Goal: Task Accomplishment & Management: Use online tool/utility

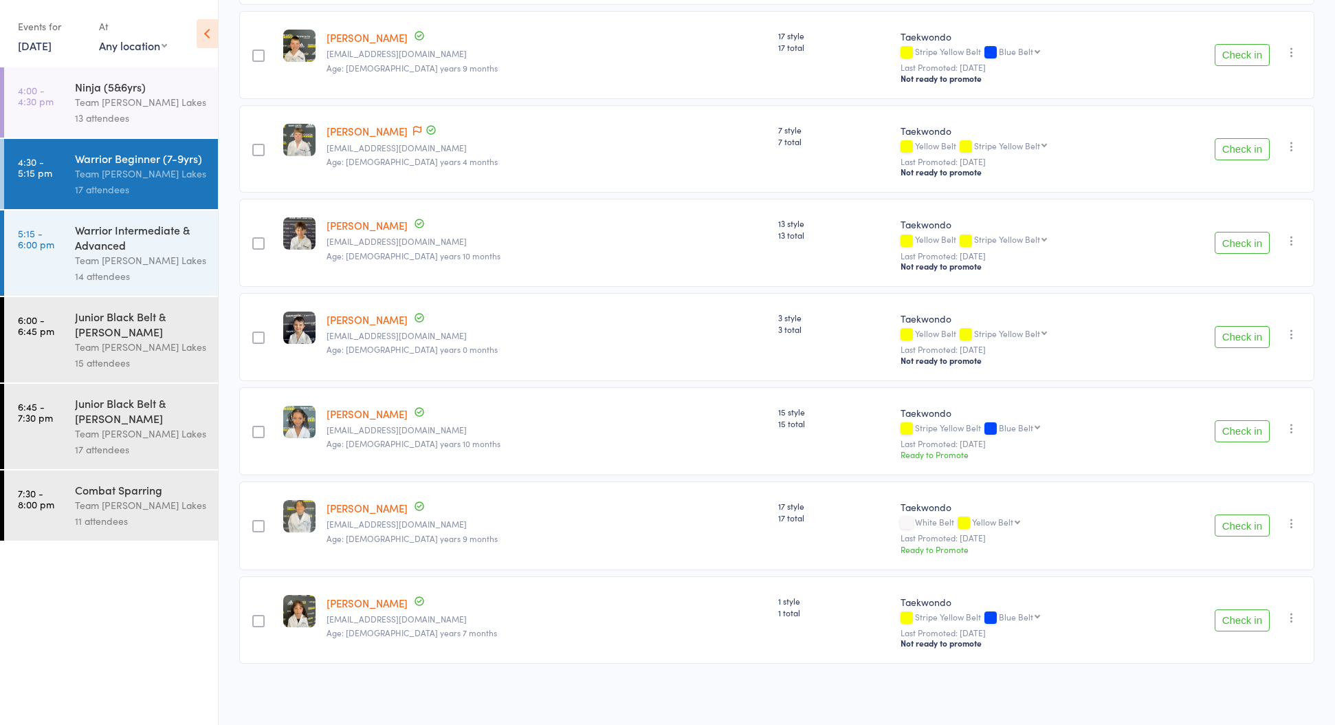
click at [212, 34] on icon at bounding box center [207, 33] width 21 height 29
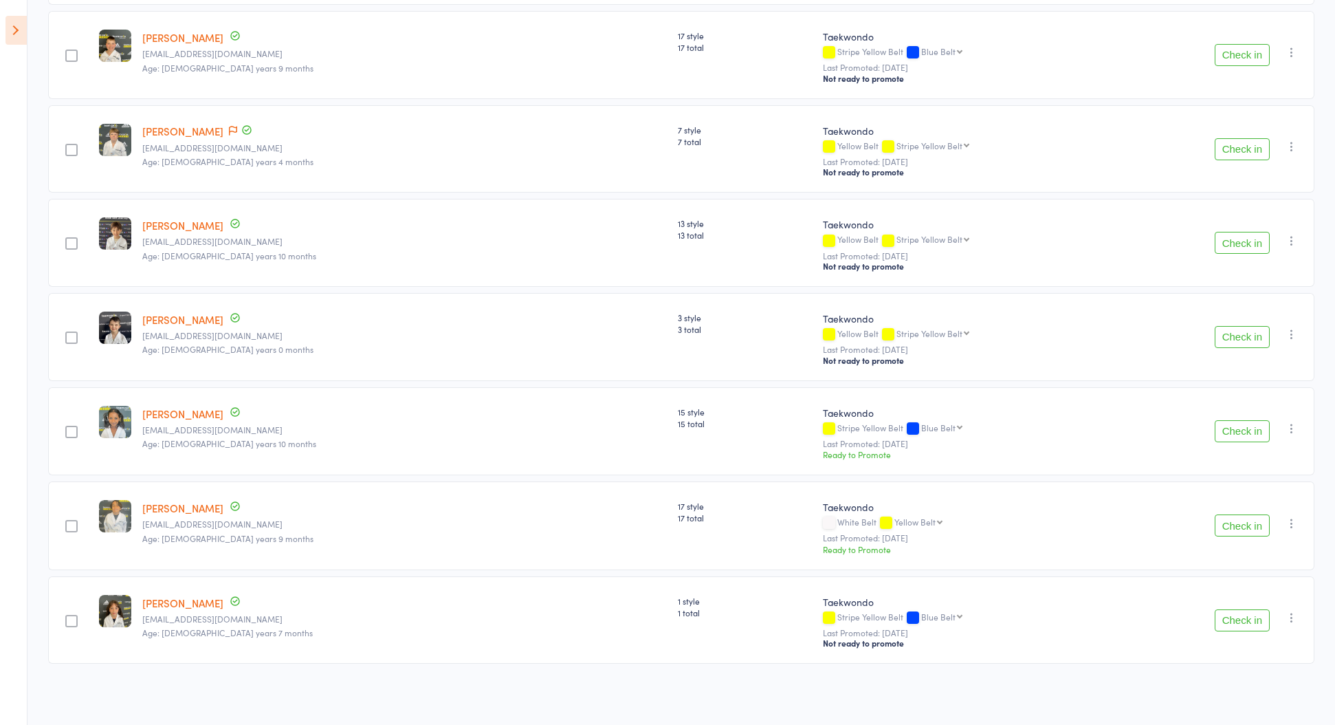
click at [16, 25] on icon at bounding box center [16, 30] width 21 height 29
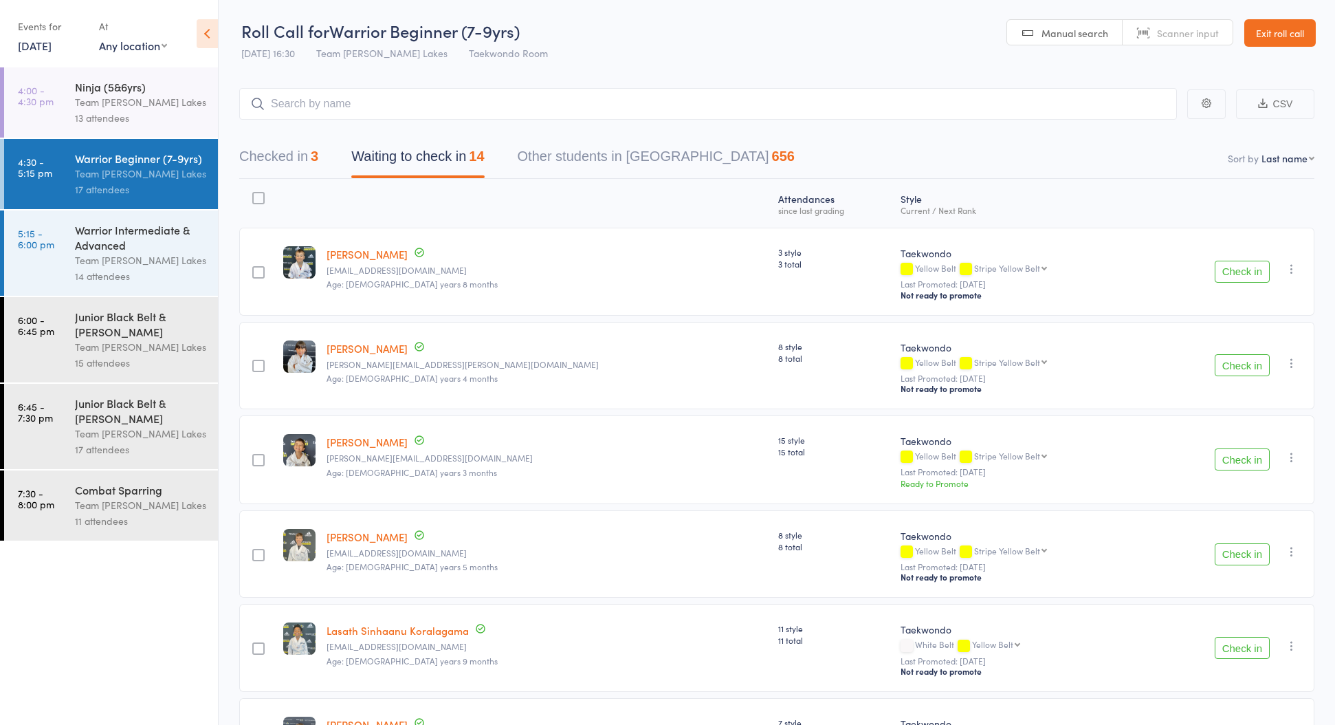
click at [128, 95] on div "Team [PERSON_NAME] Lakes" at bounding box center [140, 102] width 131 height 16
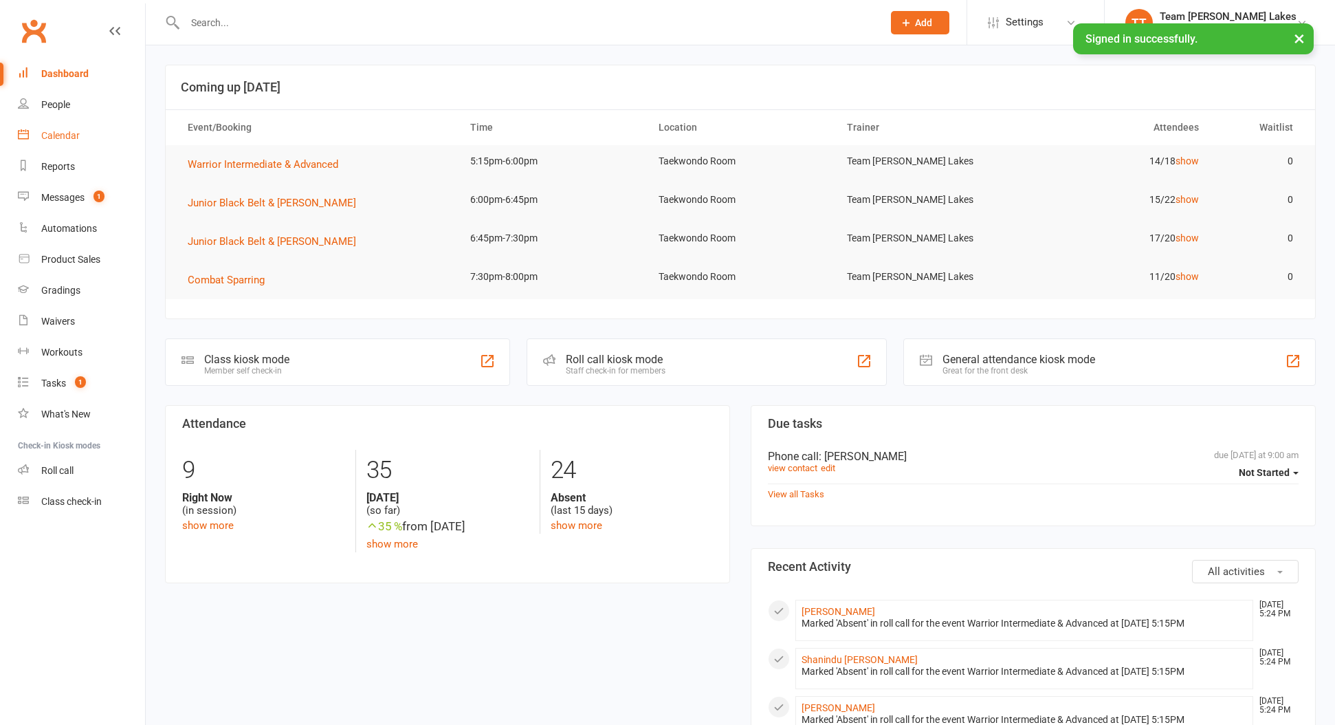
click at [43, 138] on div "Calendar" at bounding box center [60, 135] width 39 height 11
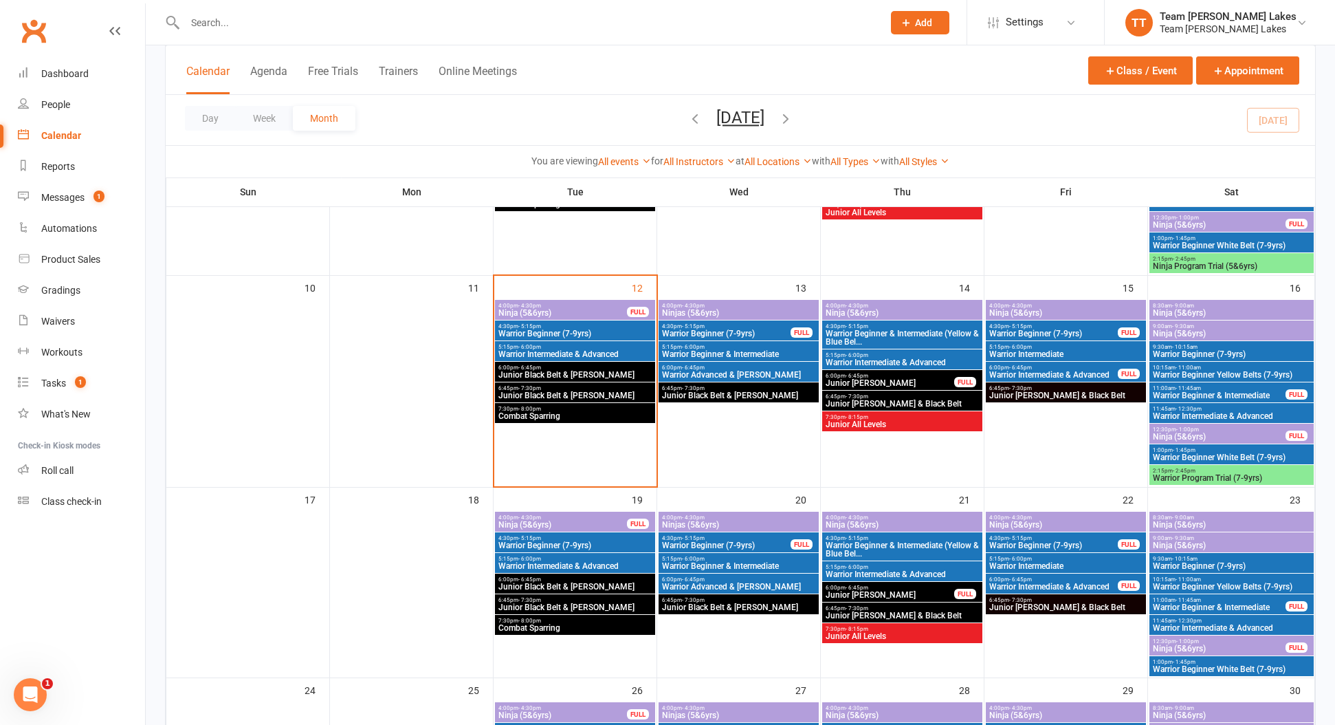
click at [521, 333] on span "Warrior Beginner (7-9yrs)" at bounding box center [575, 333] width 155 height 8
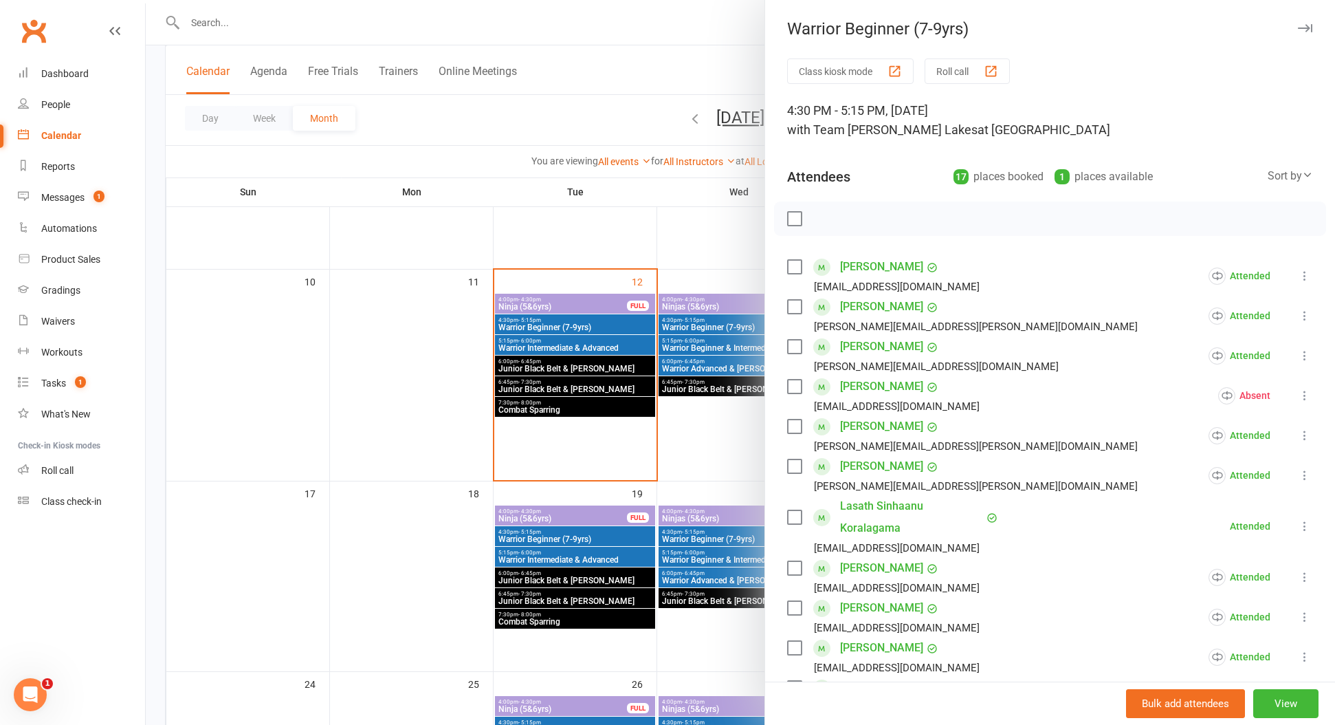
click at [437, 419] on div at bounding box center [741, 362] width 1190 height 725
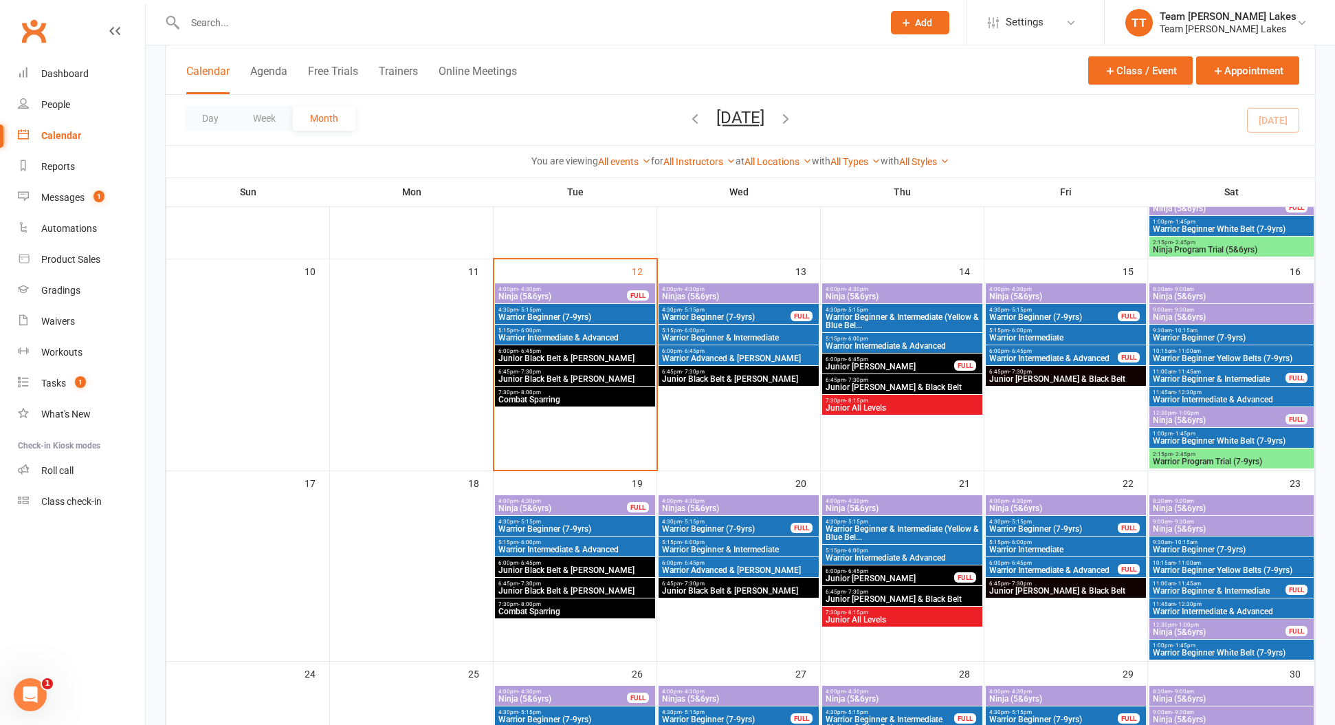
scroll to position [474, 0]
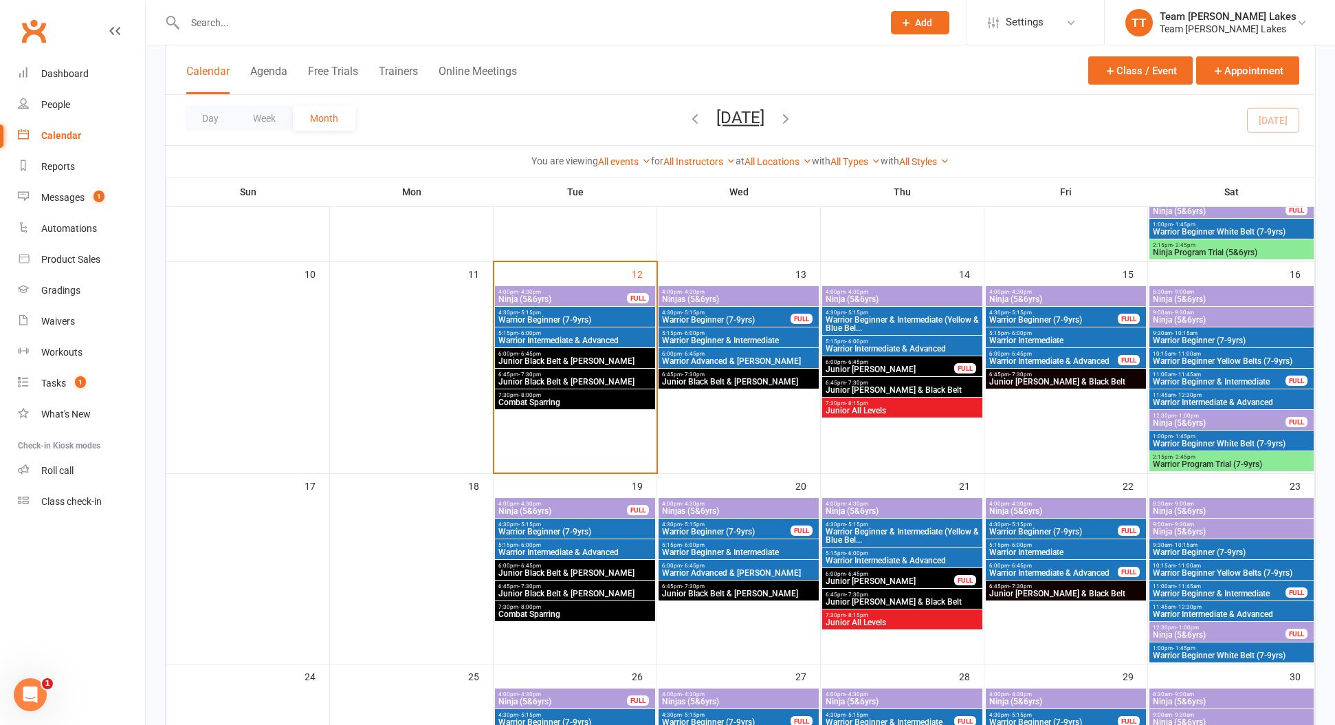
click at [1170, 337] on span "Warrior Beginner (7-9yrs)" at bounding box center [1231, 340] width 159 height 8
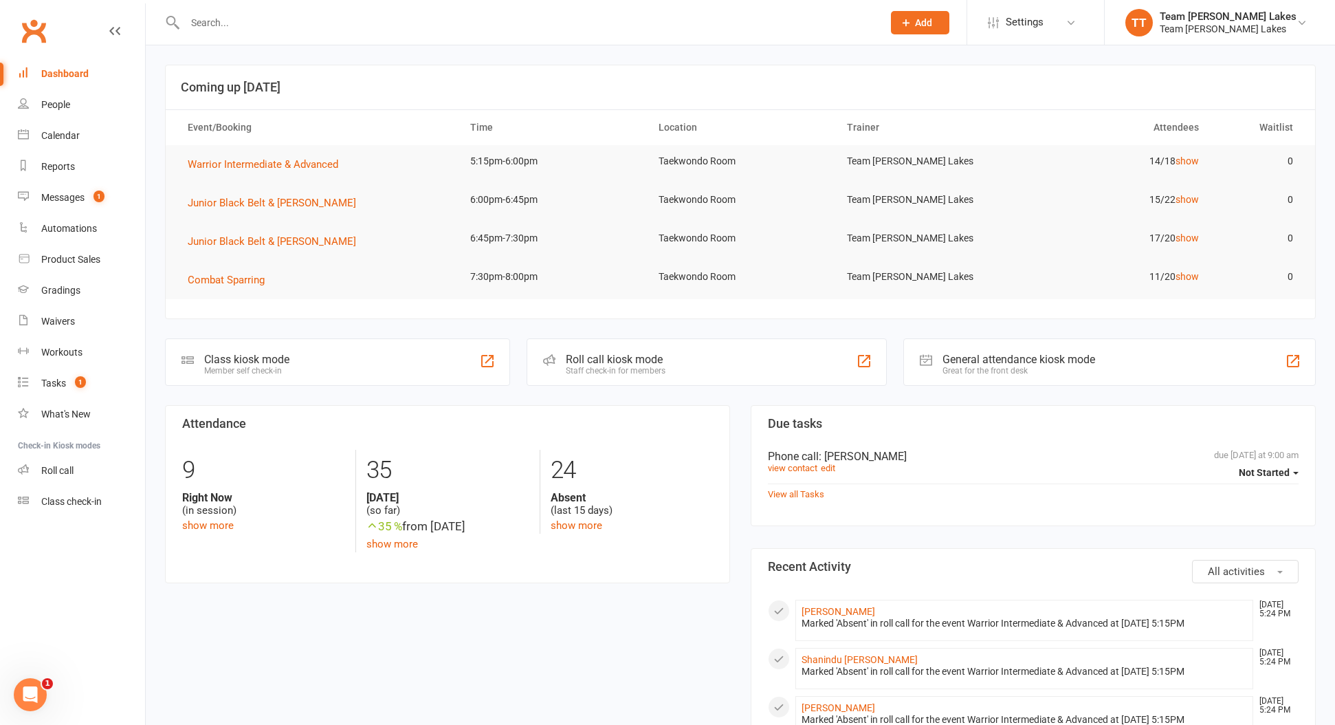
drag, startPoint x: 43, startPoint y: 131, endPoint x: 55, endPoint y: 135, distance: 12.6
click at [43, 131] on div "Calendar" at bounding box center [60, 135] width 39 height 11
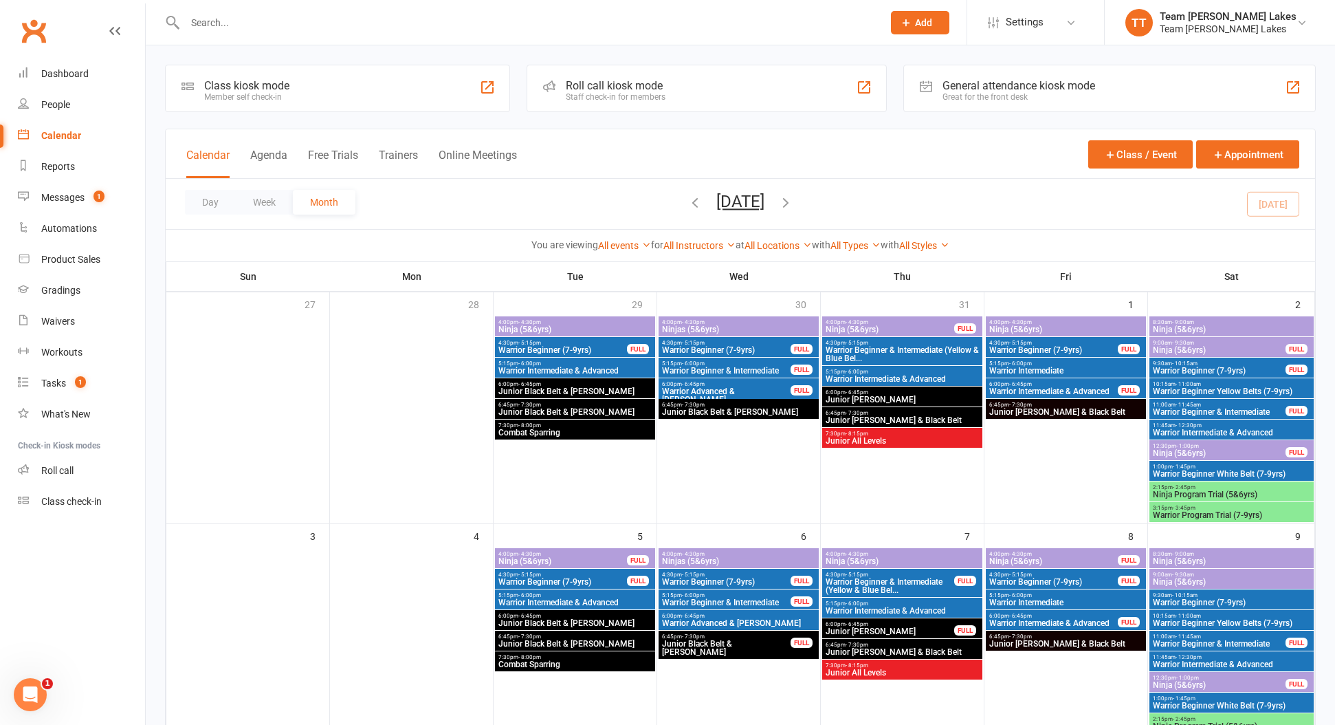
click at [1213, 620] on span "Warrior Beginner Yellow Belts (7-9yrs)" at bounding box center [1231, 623] width 159 height 8
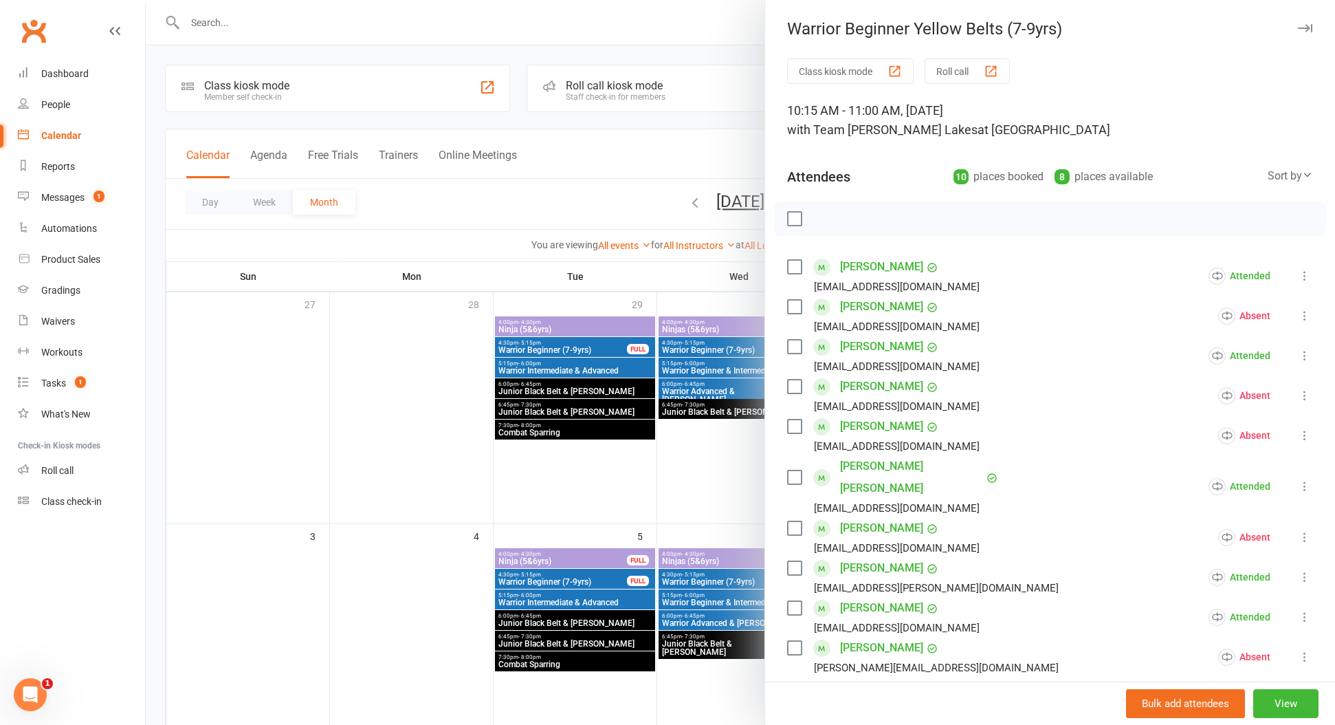
click at [237, 18] on div at bounding box center [741, 362] width 1190 height 725
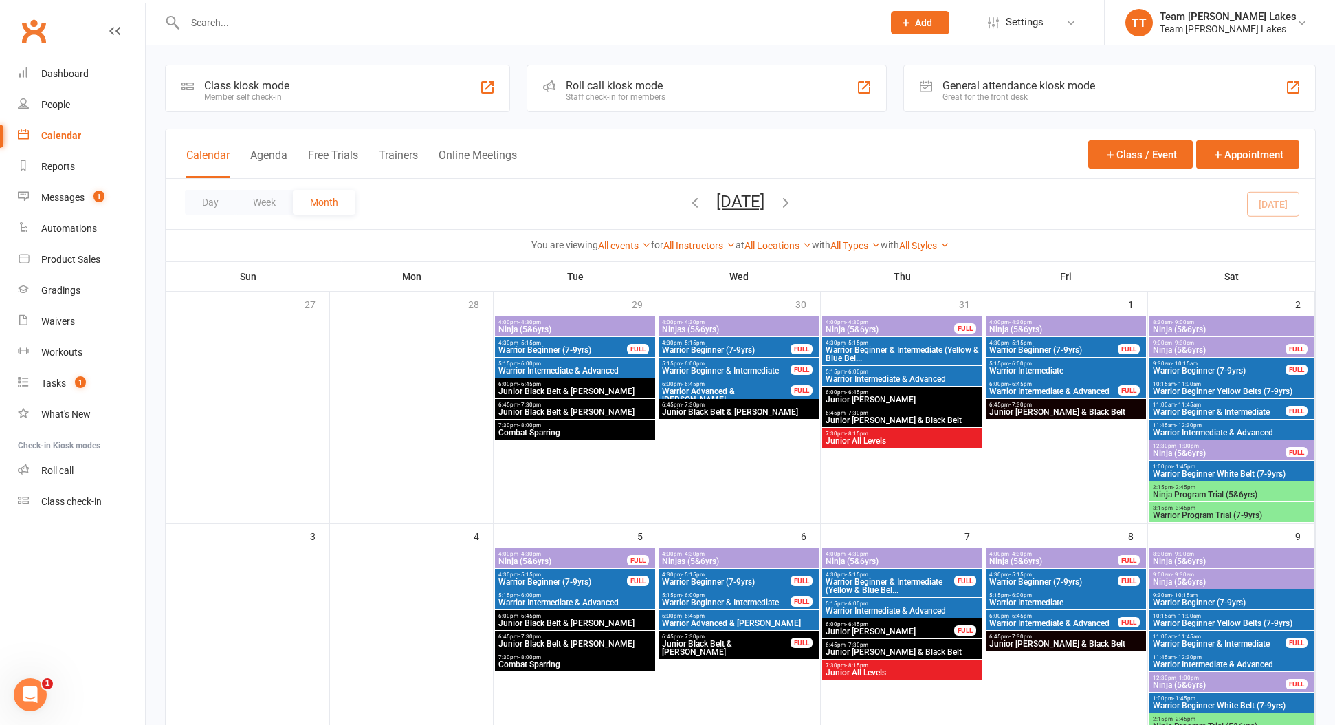
click at [234, 19] on input "text" at bounding box center [527, 22] width 692 height 19
drag, startPoint x: 57, startPoint y: 102, endPoint x: 78, endPoint y: 91, distance: 23.4
click at [57, 102] on div "People" at bounding box center [55, 104] width 29 height 11
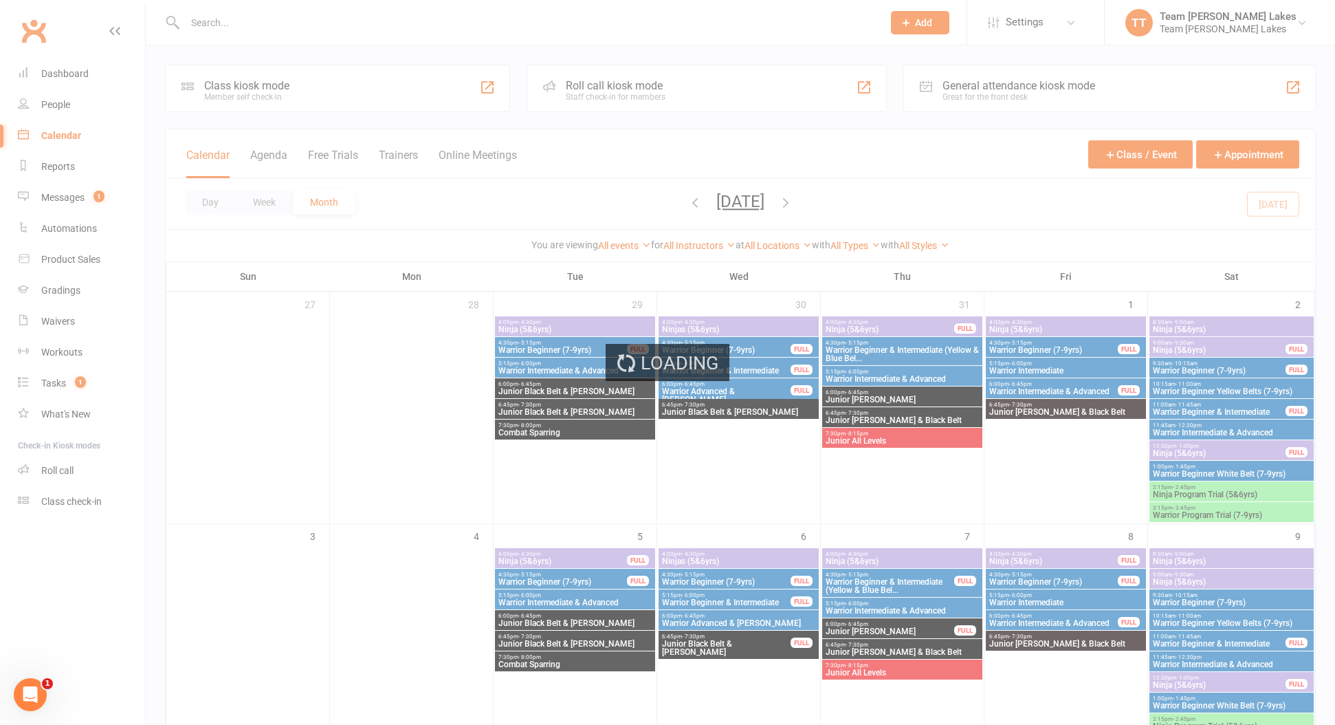
select select "100"
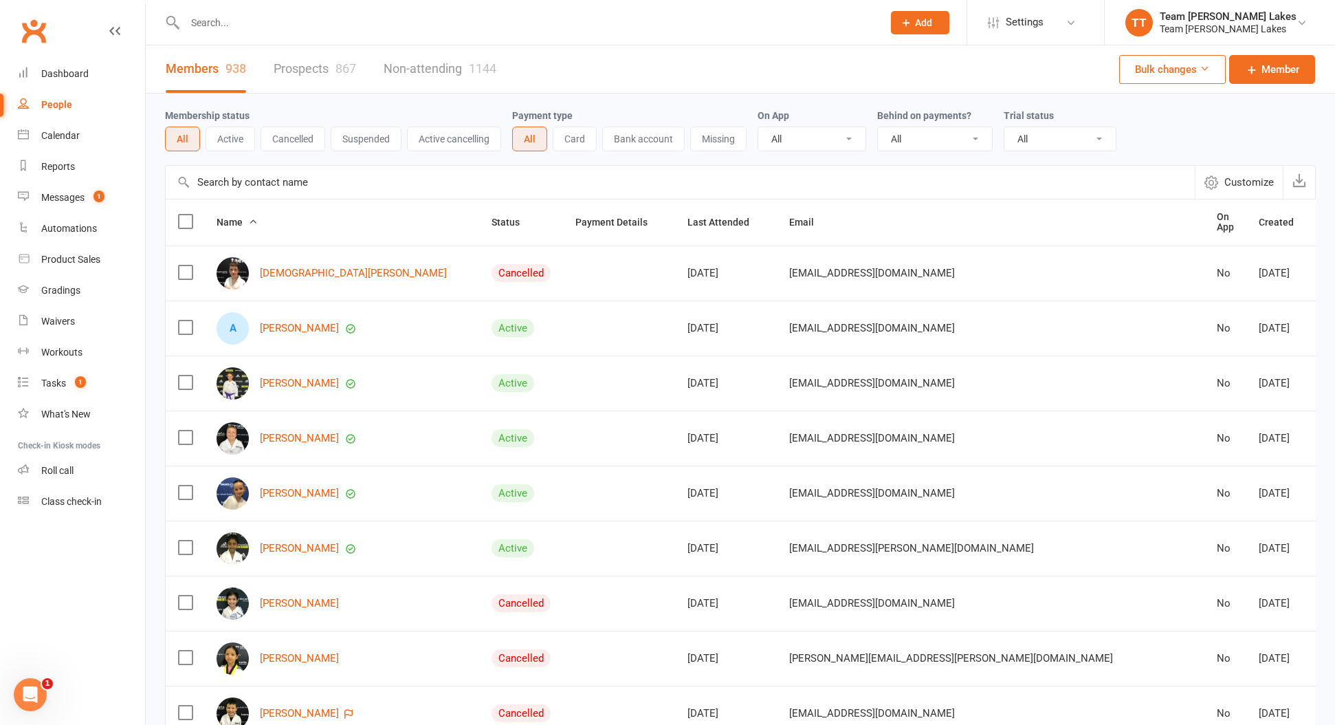
click at [223, 27] on input "text" at bounding box center [527, 22] width 692 height 19
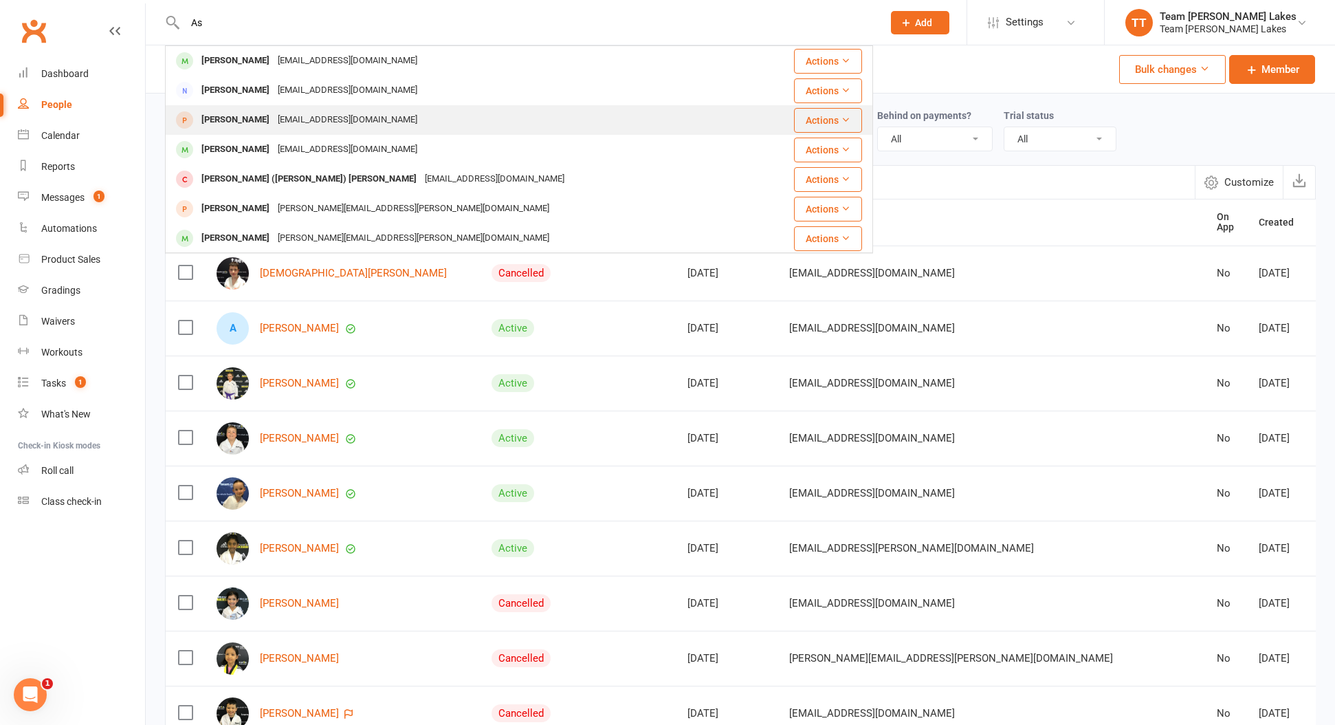
type input "A"
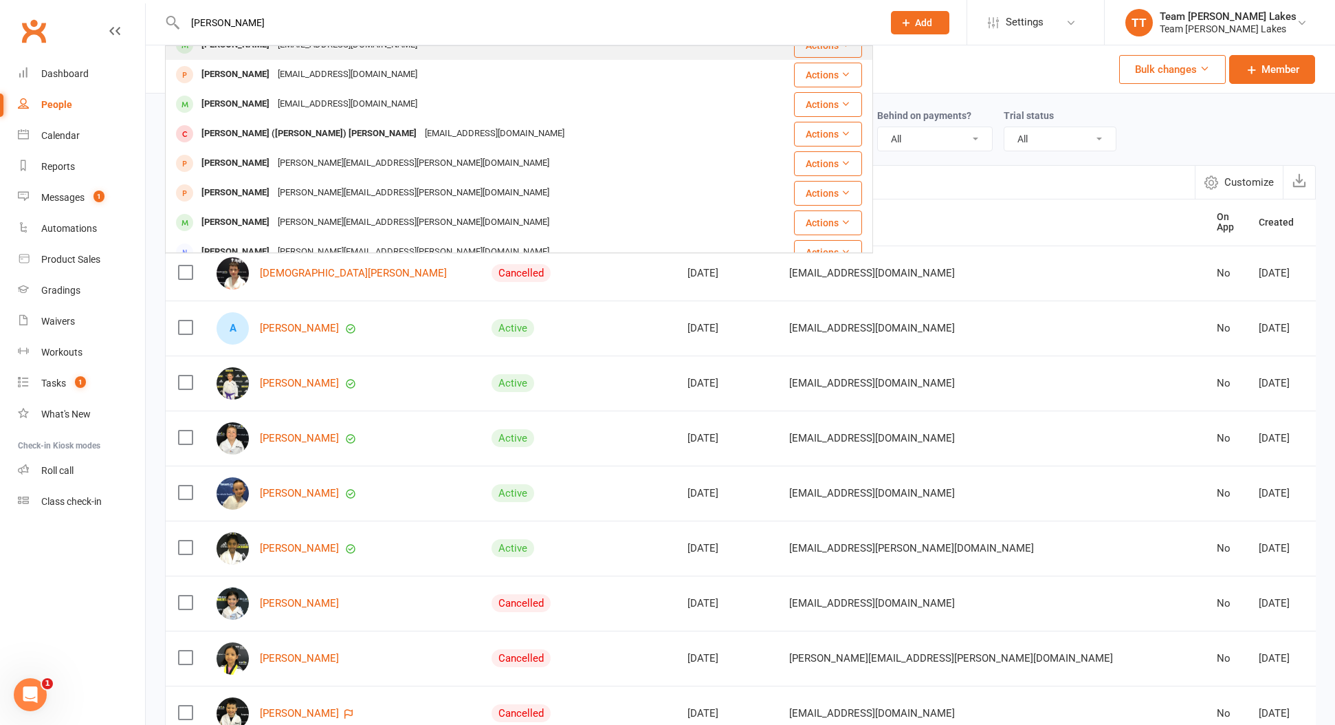
scroll to position [55, 0]
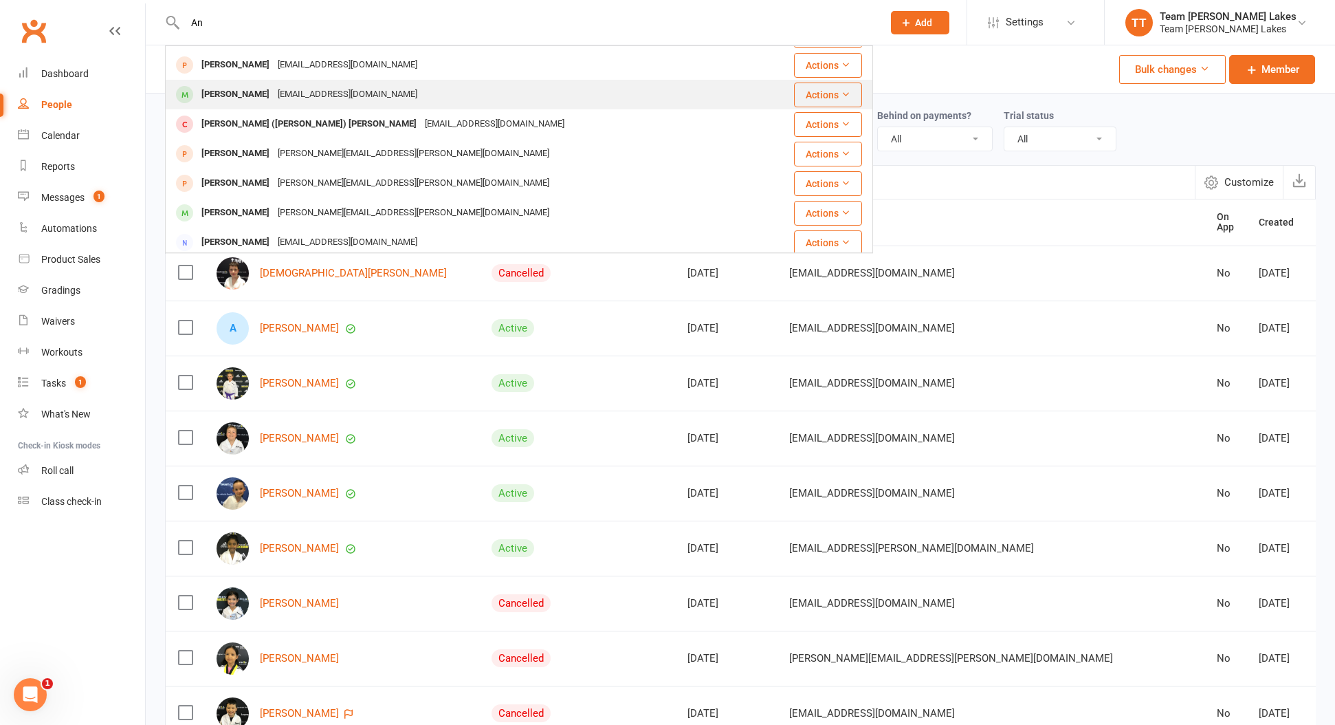
type input "A"
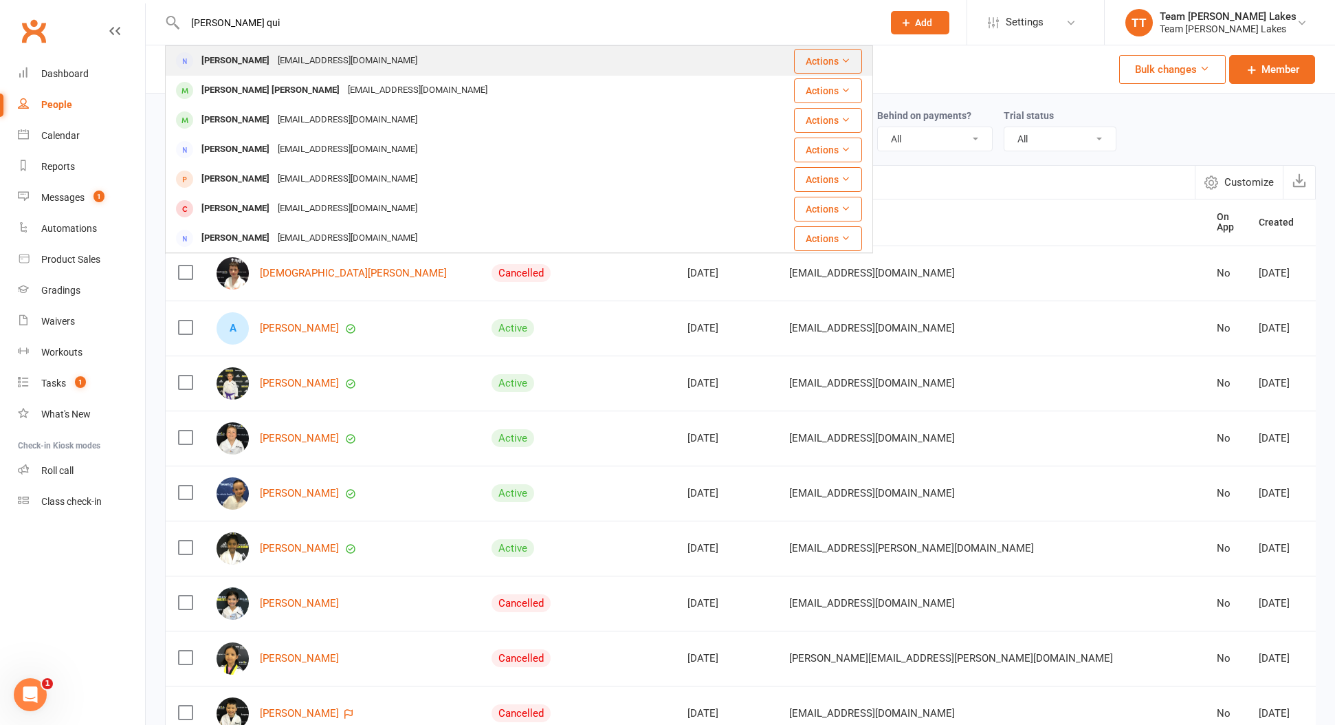
type input "[PERSON_NAME] qui"
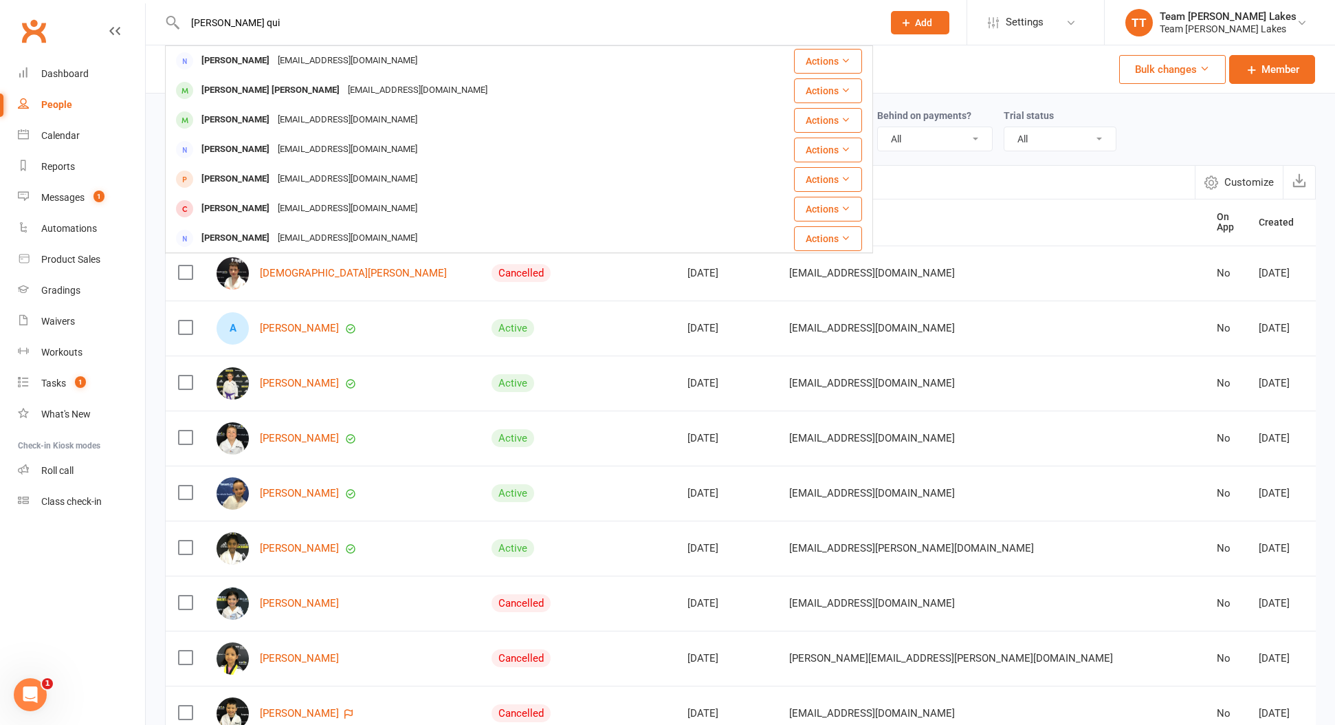
click at [334, 67] on div "[EMAIL_ADDRESS][DOMAIN_NAME]" at bounding box center [348, 61] width 148 height 20
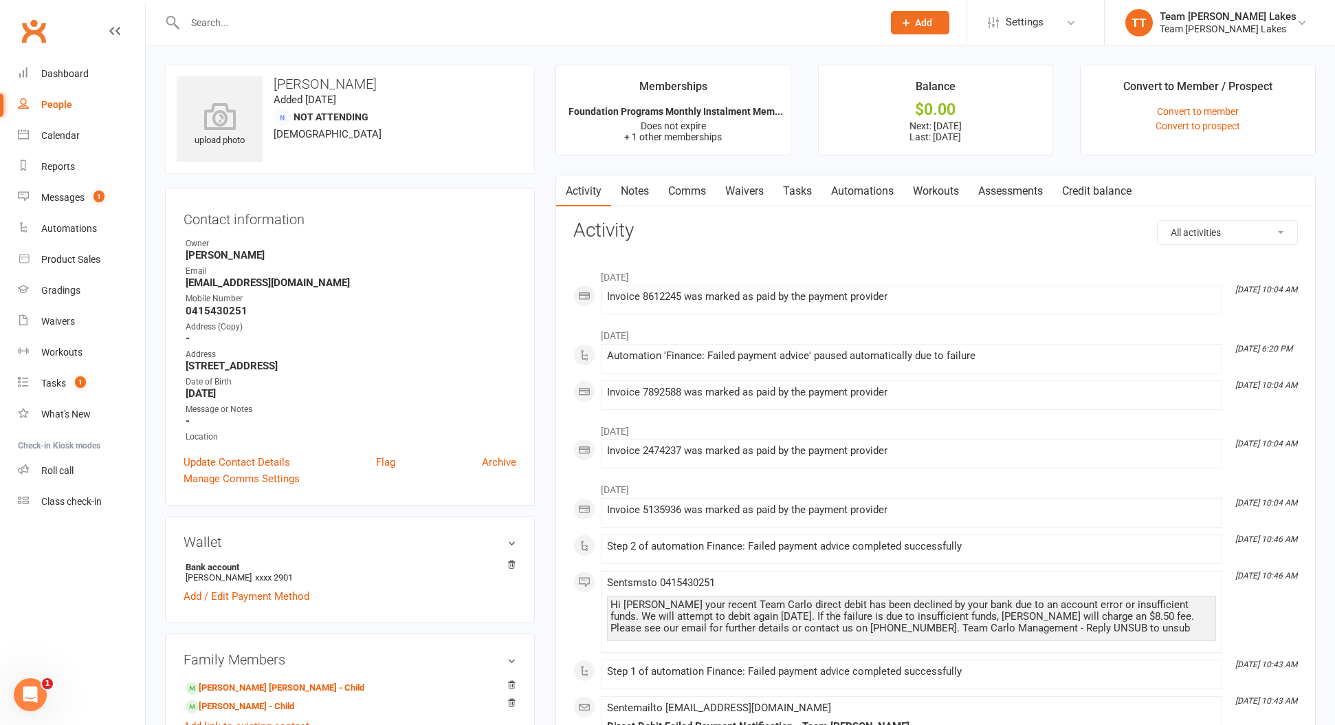
click at [224, 25] on input "text" at bounding box center [527, 22] width 692 height 19
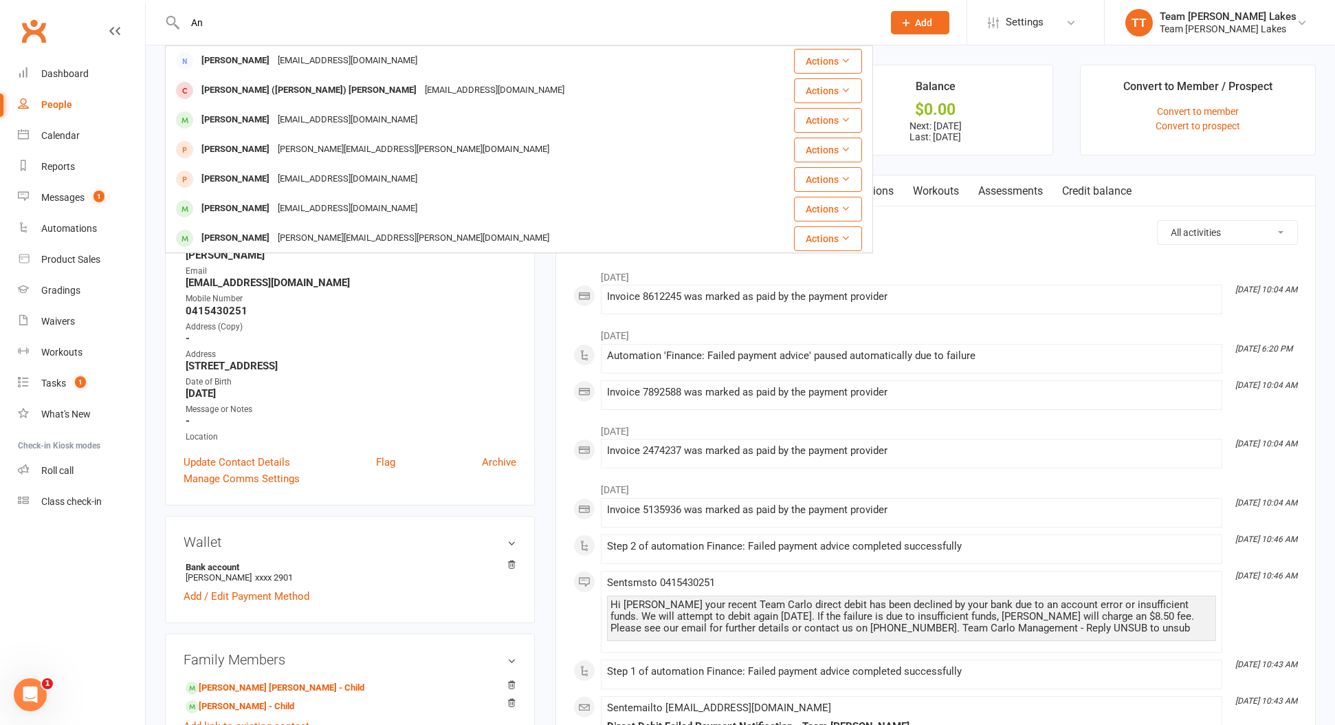
type input "A"
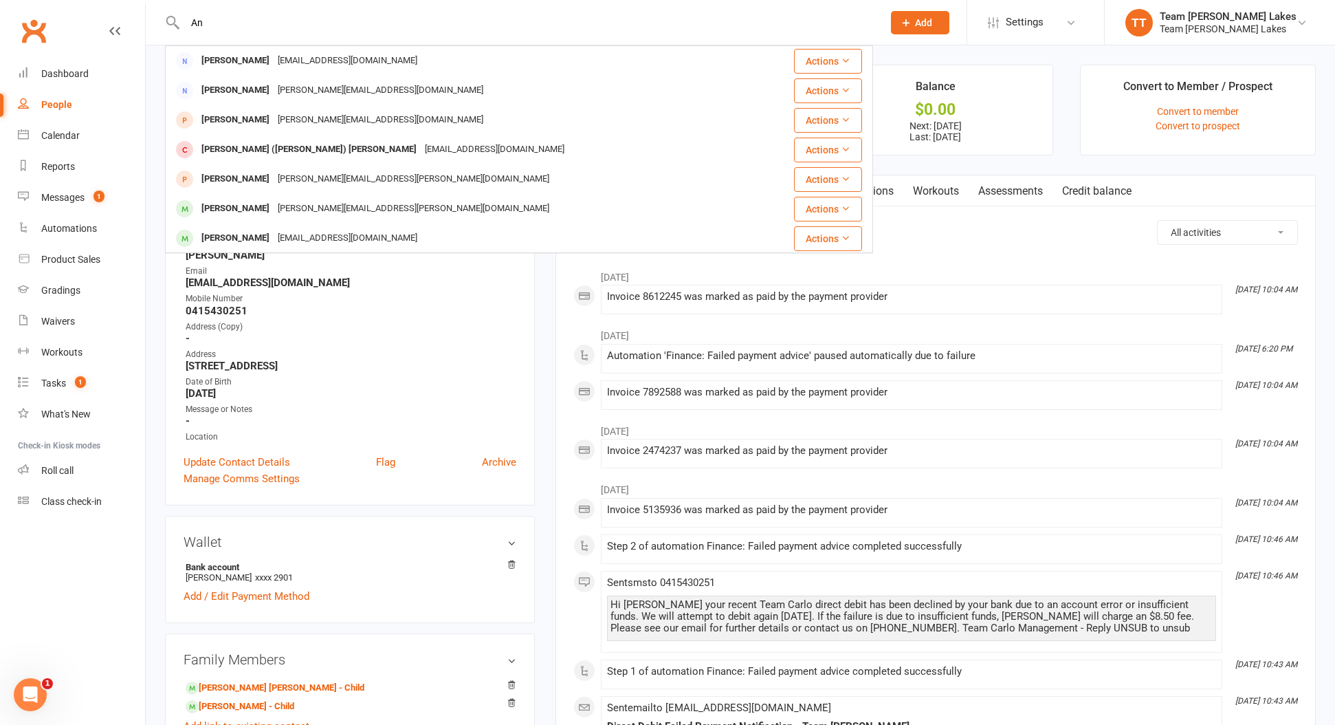
type input "A"
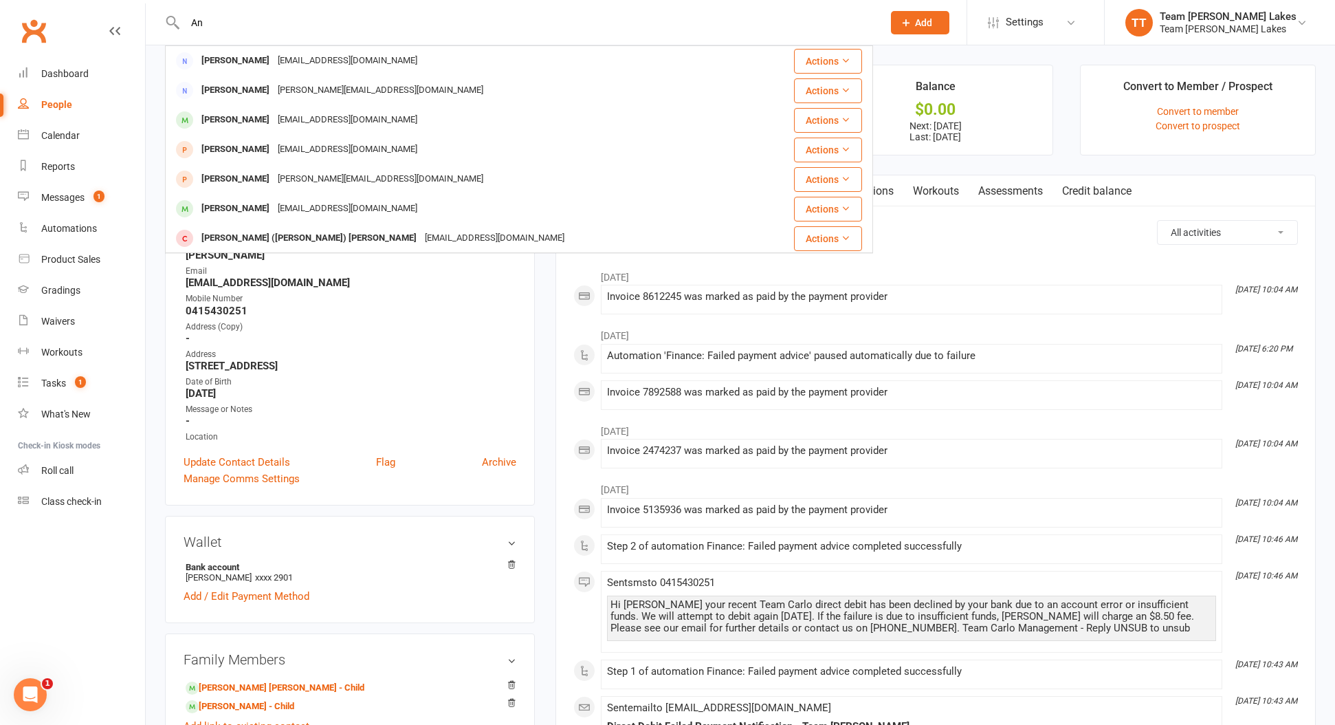
type input "A"
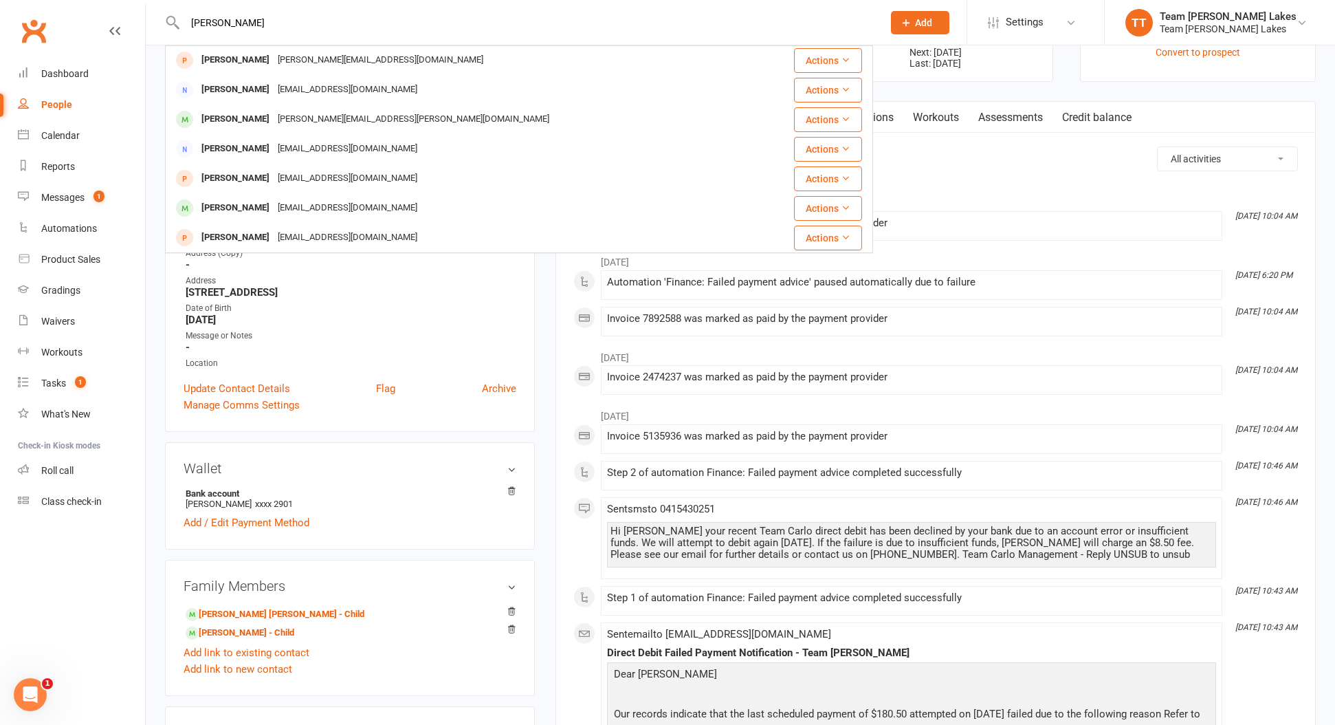
scroll to position [75, 0]
type input "A"
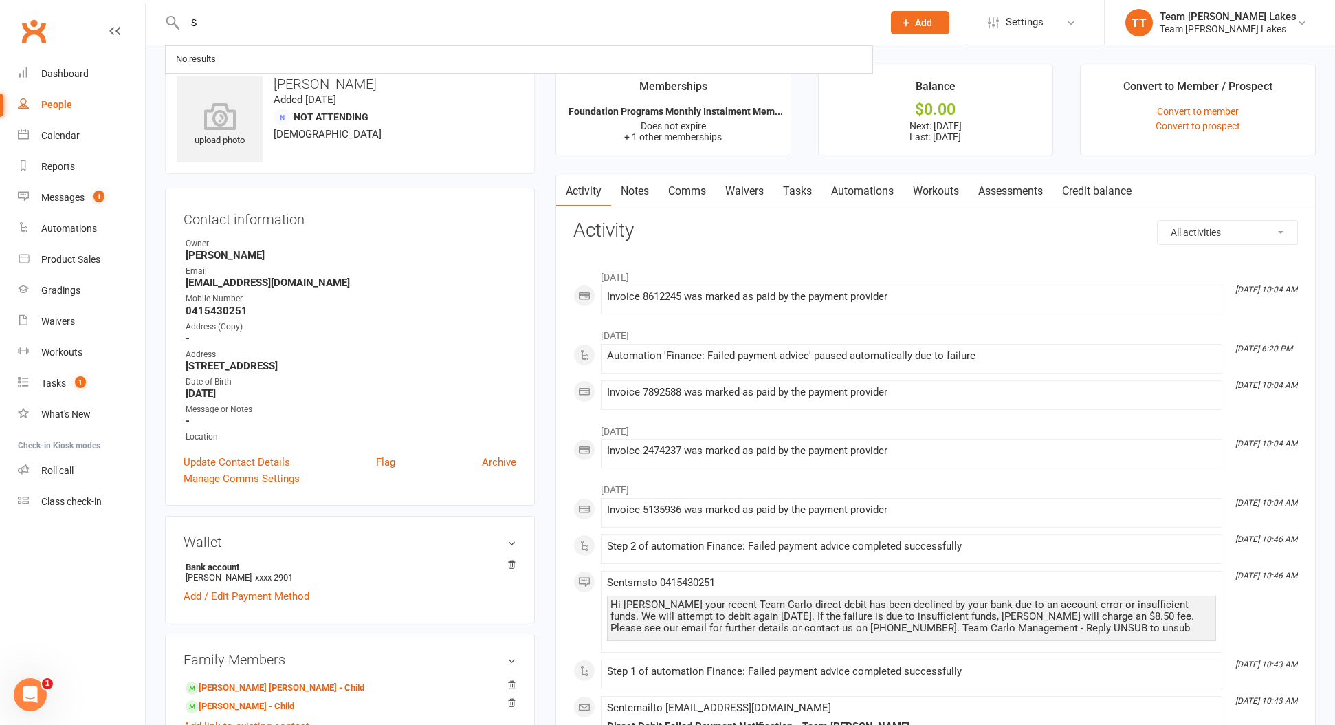
scroll to position [7, 0]
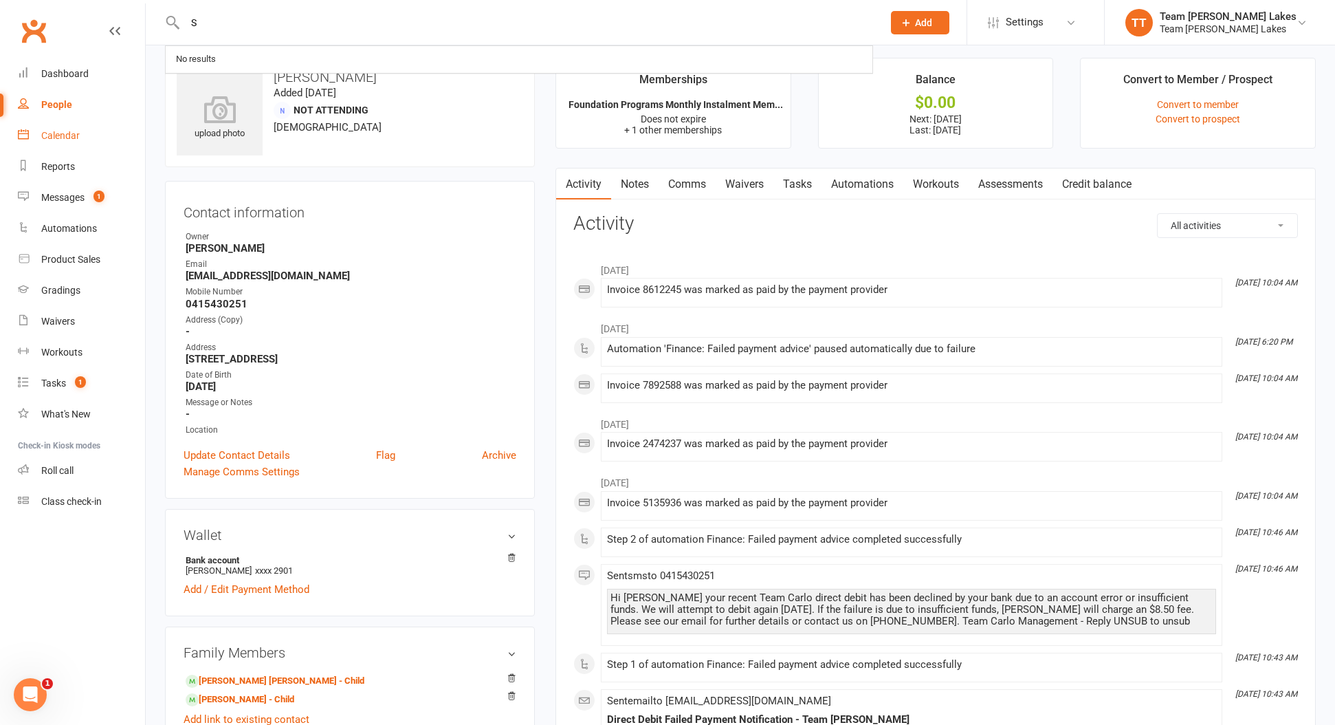
type input "S"
click at [61, 129] on link "Calendar" at bounding box center [81, 135] width 127 height 31
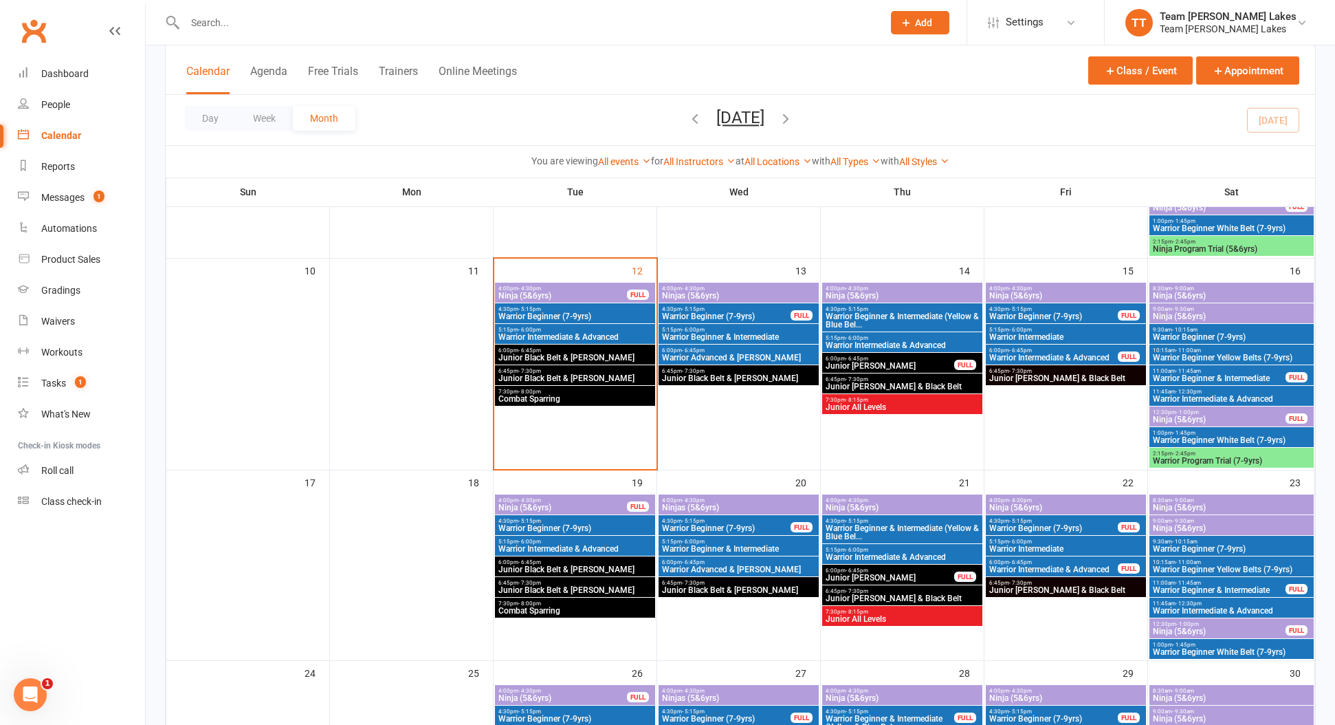
scroll to position [479, 0]
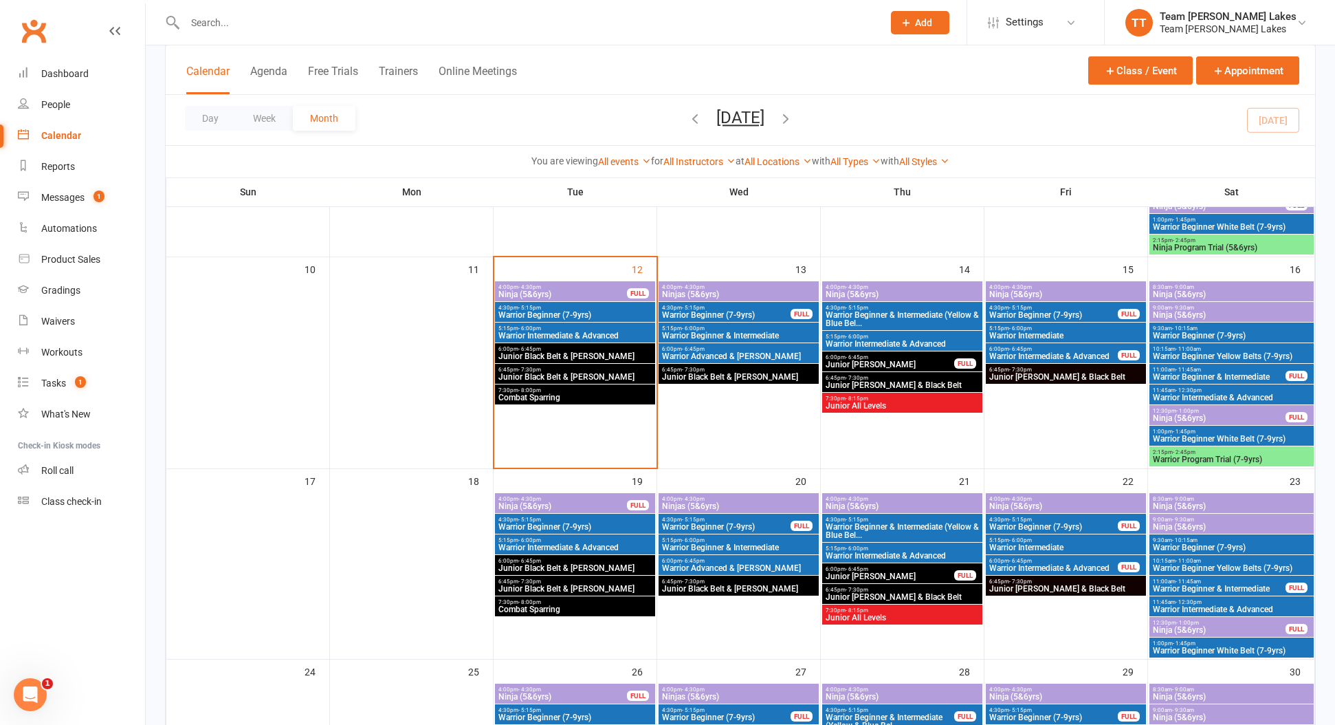
click at [516, 369] on span "6:45pm - 7:30pm" at bounding box center [575, 370] width 155 height 6
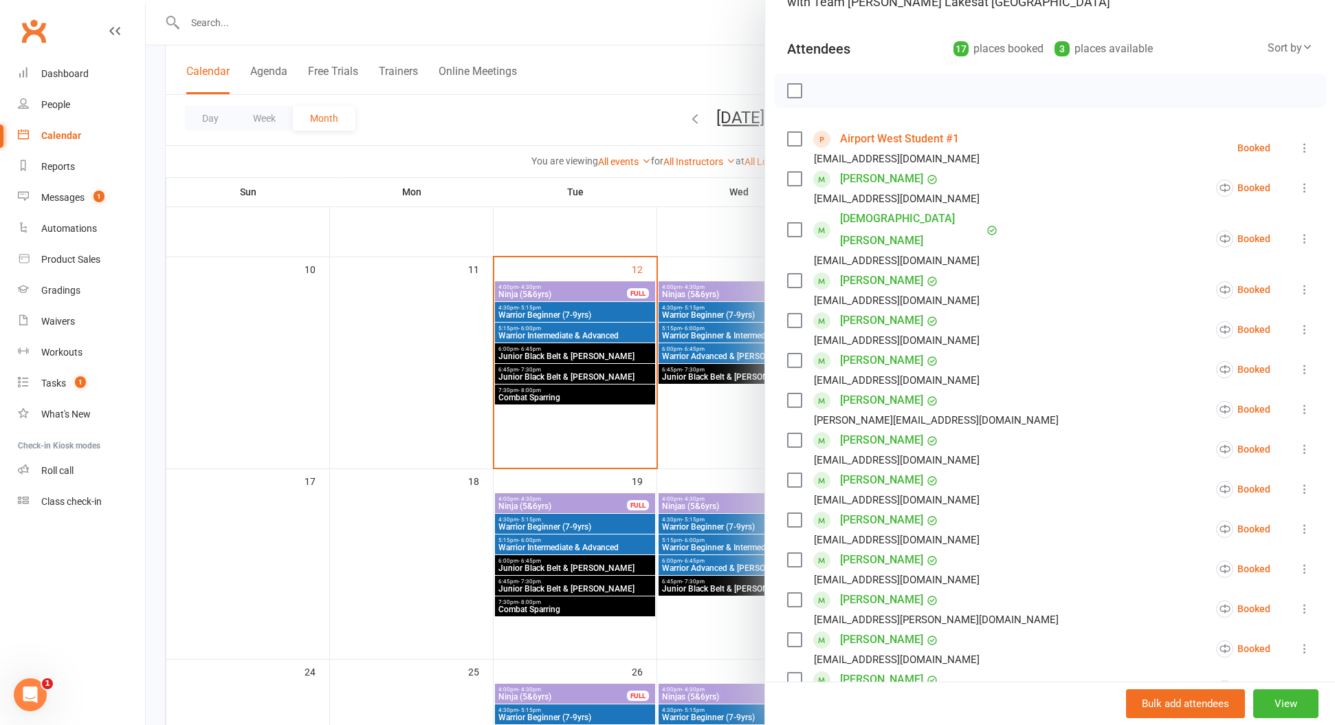
scroll to position [126, 0]
click at [873, 140] on link "Airport West Student #1" at bounding box center [899, 141] width 119 height 22
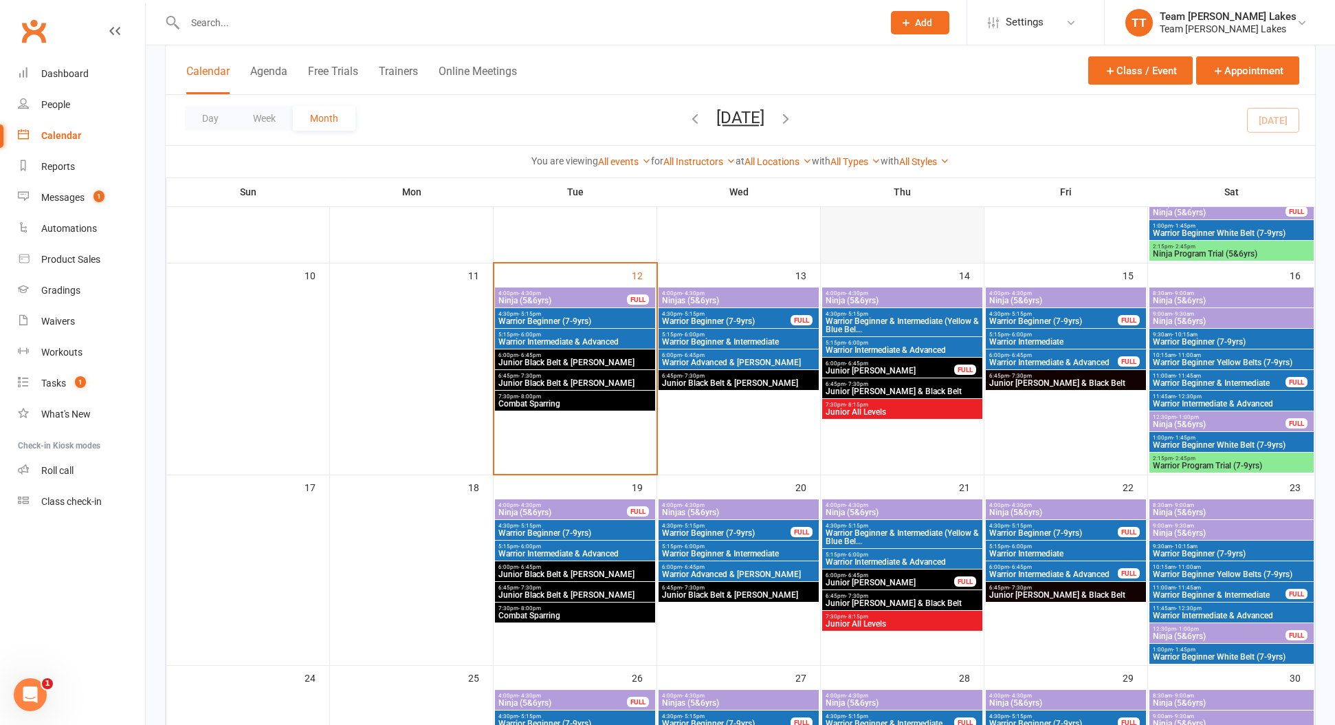
scroll to position [473, 0]
click at [573, 395] on span "7:30pm - 8:00pm" at bounding box center [575, 396] width 155 height 6
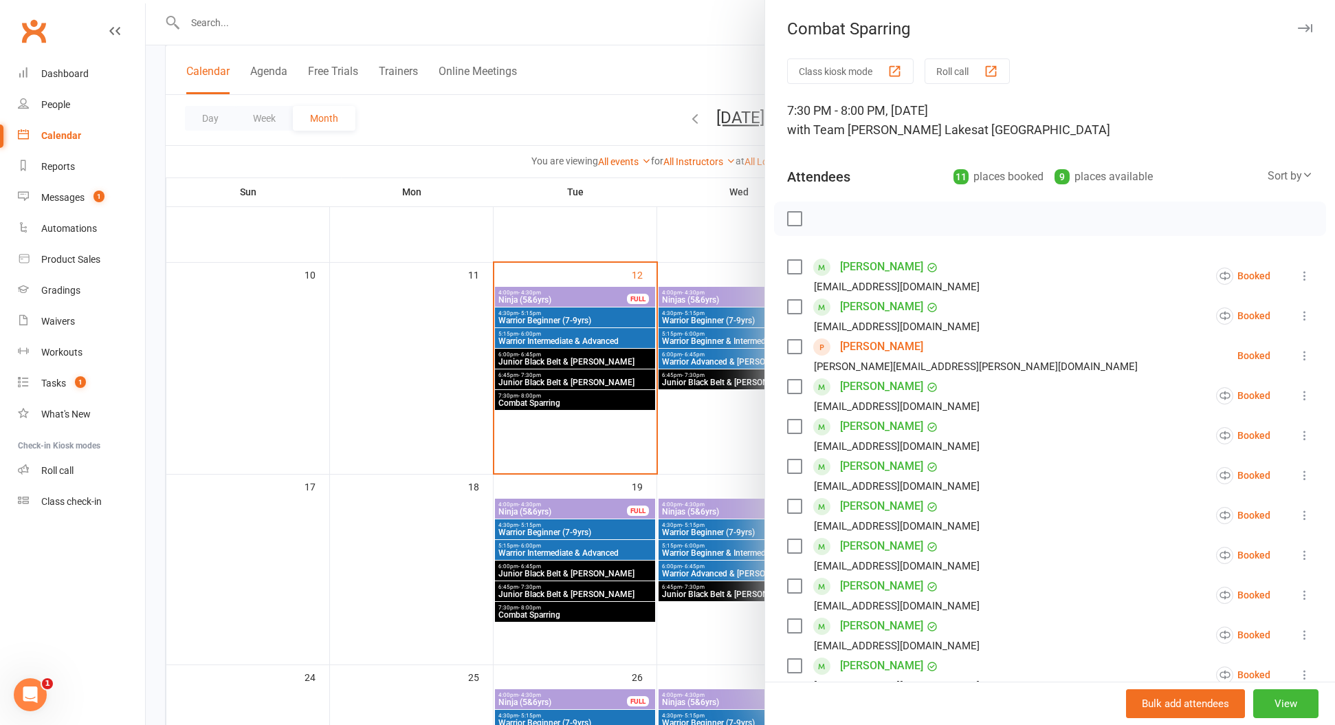
click at [538, 379] on div at bounding box center [741, 362] width 1190 height 725
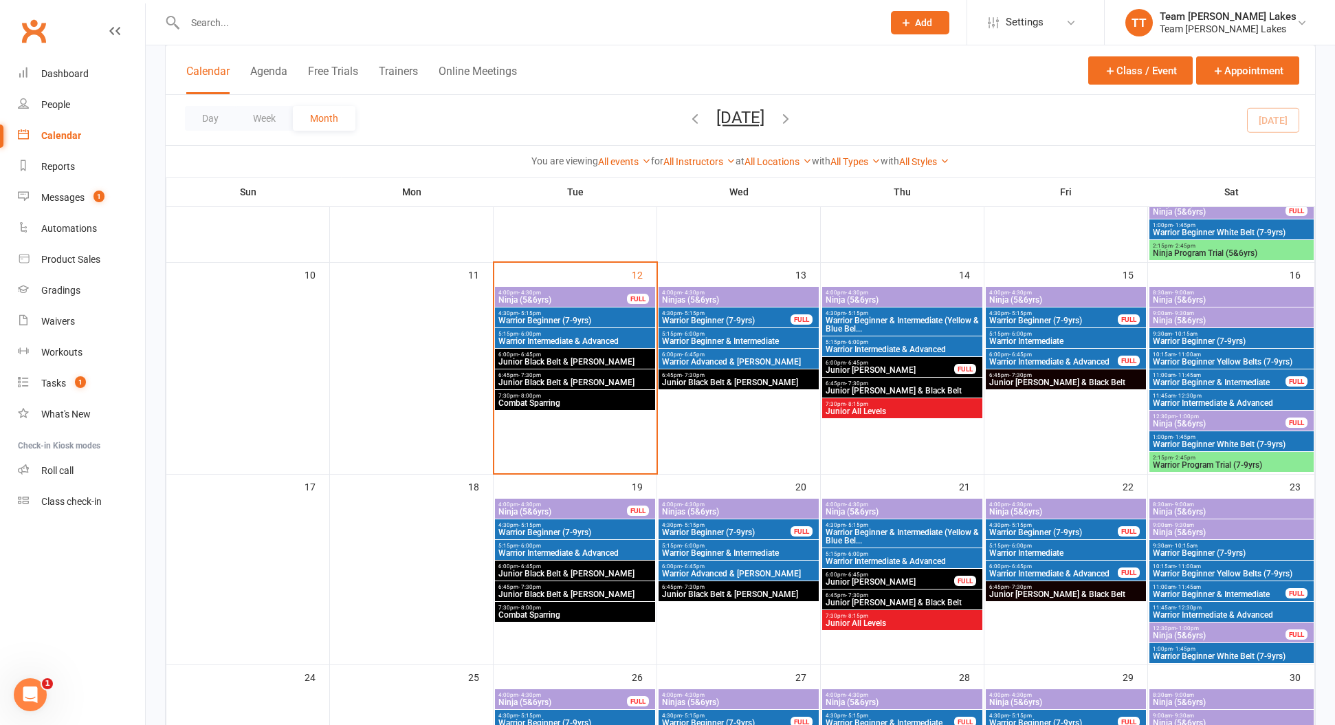
click at [552, 378] on span "Junior Black Belt & [PERSON_NAME]" at bounding box center [575, 382] width 155 height 8
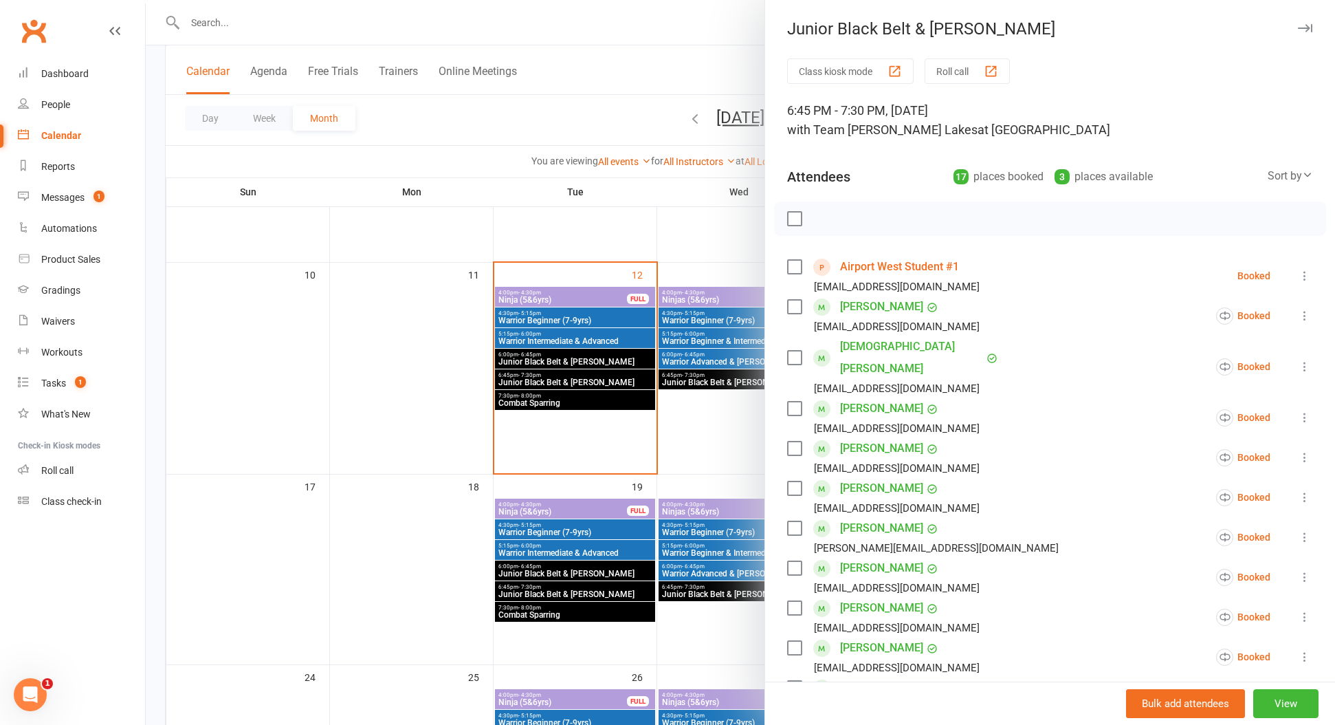
scroll to position [0, 0]
click at [959, 72] on button "Roll call" at bounding box center [967, 70] width 85 height 25
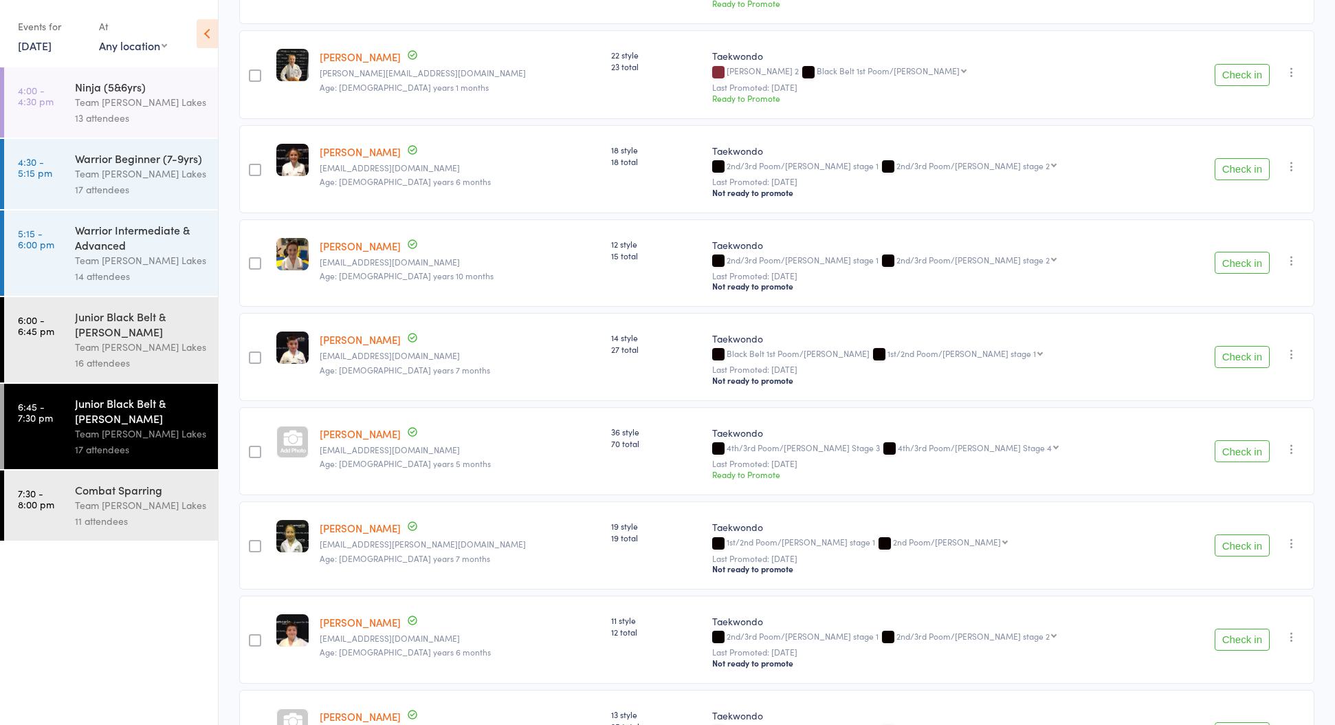
scroll to position [751, 0]
click at [1247, 364] on button "Check in" at bounding box center [1242, 359] width 55 height 22
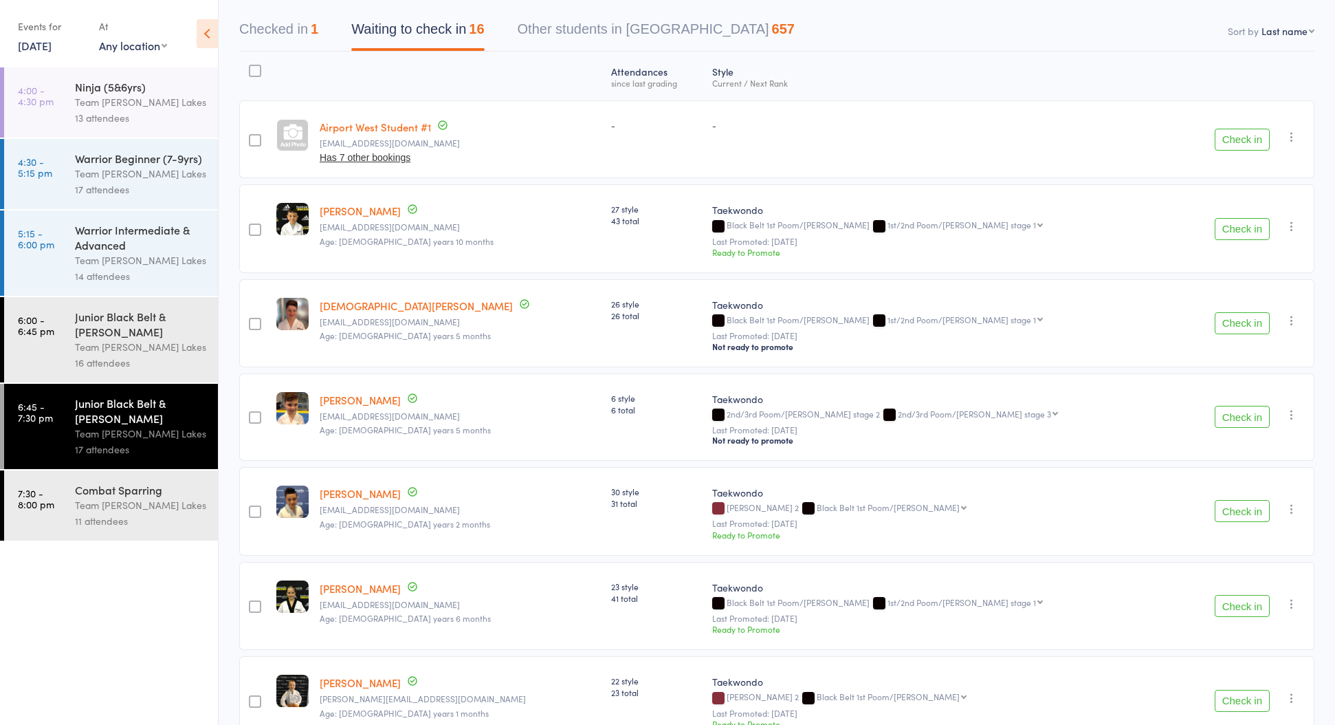
scroll to position [127, 0]
click at [1245, 235] on button "Check in" at bounding box center [1242, 230] width 55 height 22
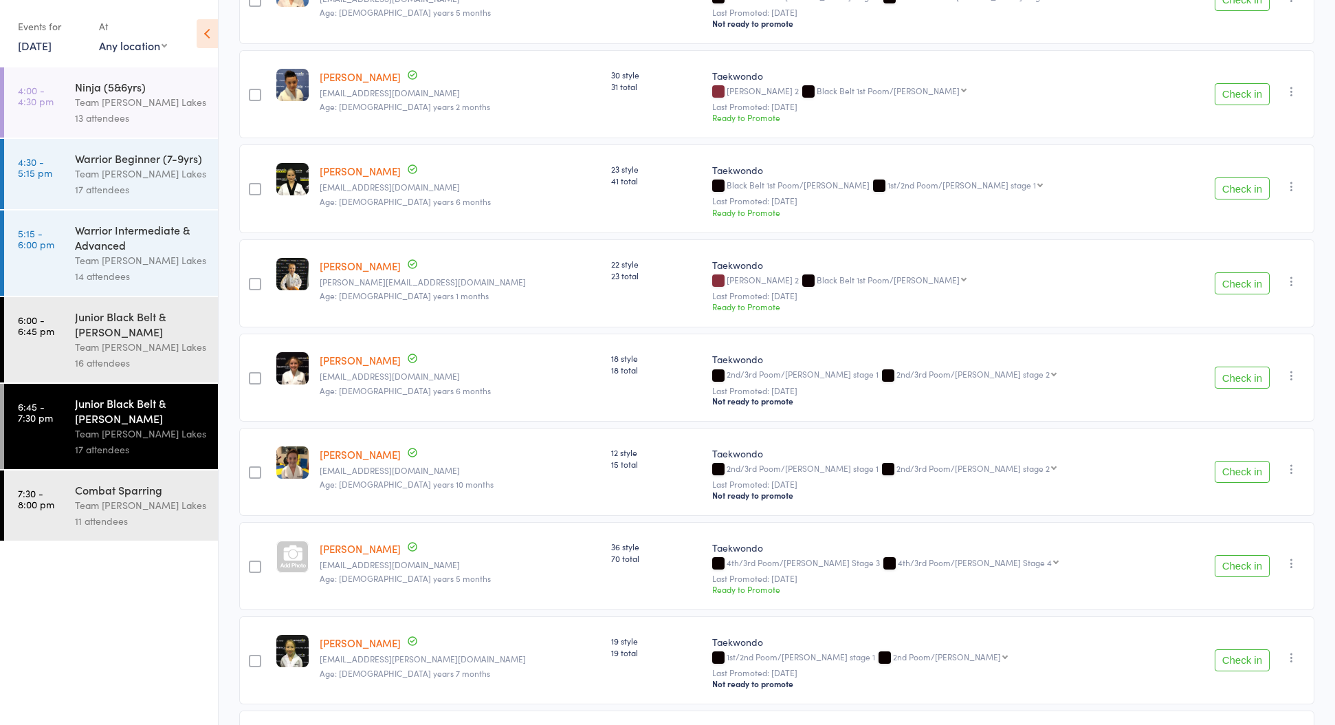
scroll to position [450, 0]
click at [1233, 383] on button "Check in" at bounding box center [1242, 377] width 55 height 22
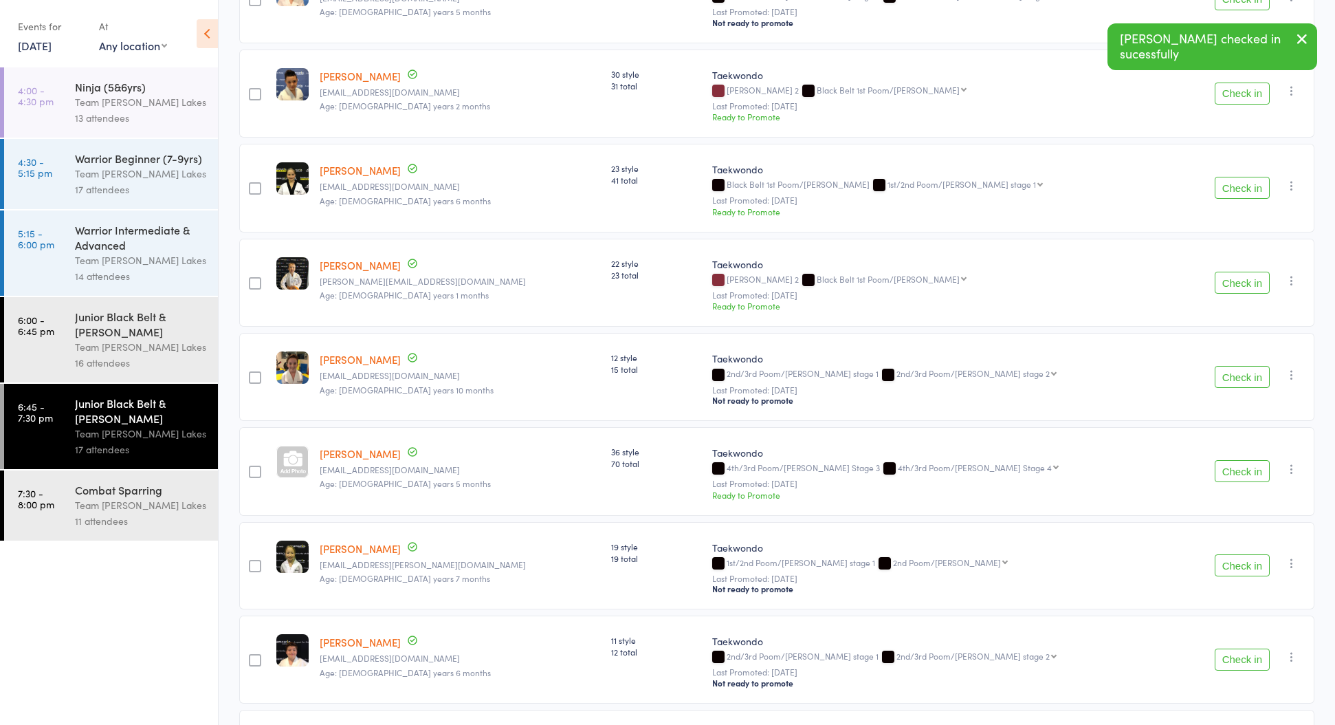
click at [1226, 576] on button "Check in" at bounding box center [1242, 565] width 55 height 22
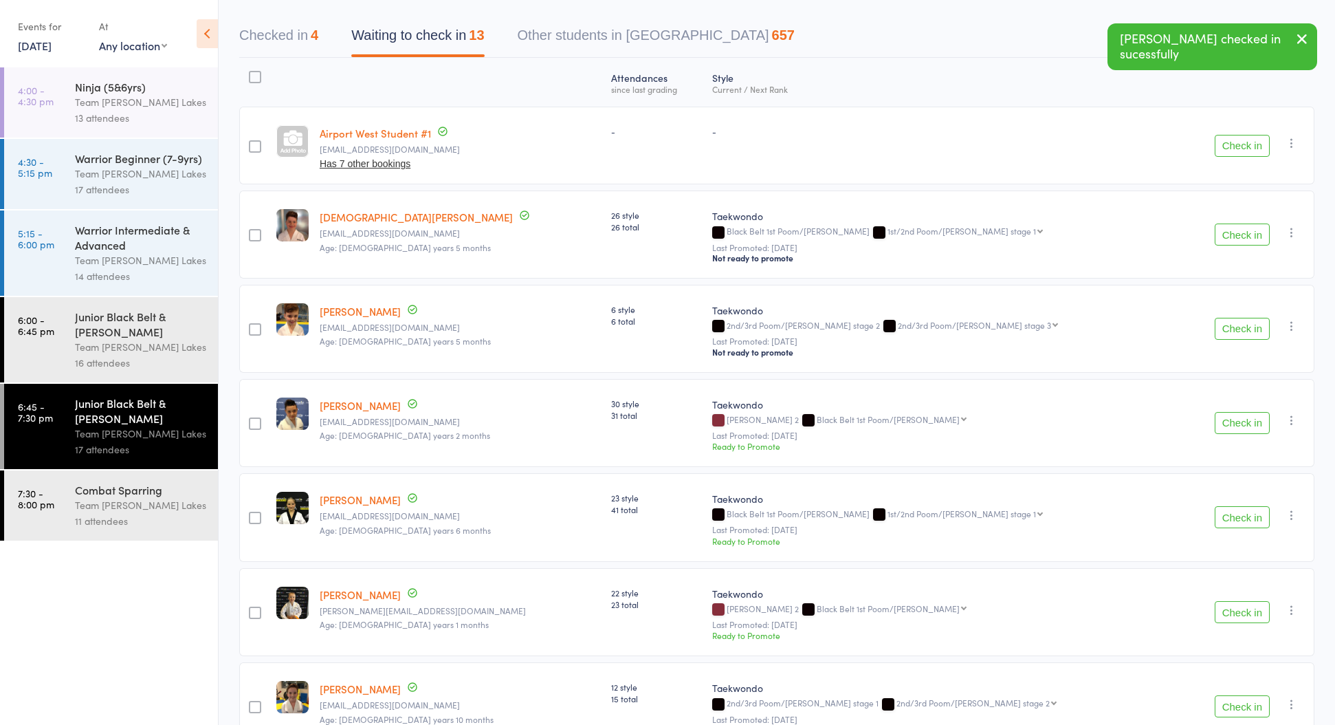
scroll to position [117, 0]
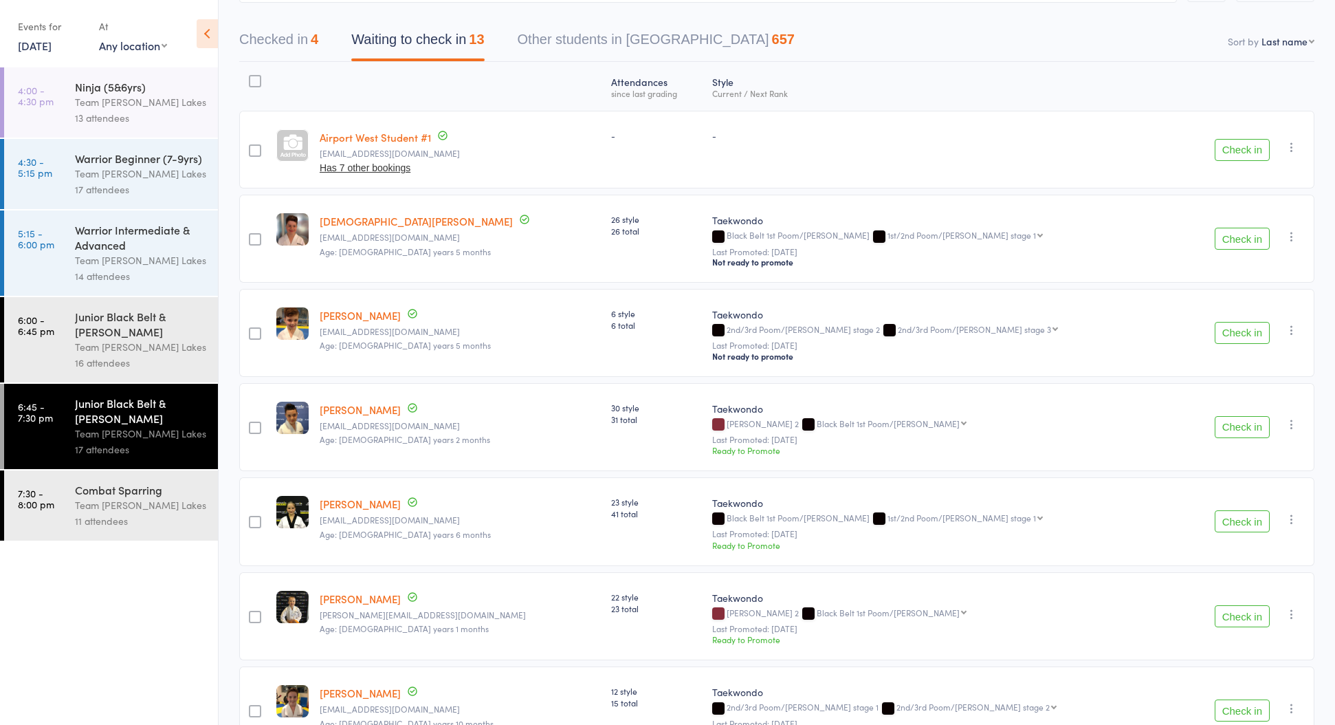
click at [1253, 145] on button "Check in" at bounding box center [1242, 150] width 55 height 22
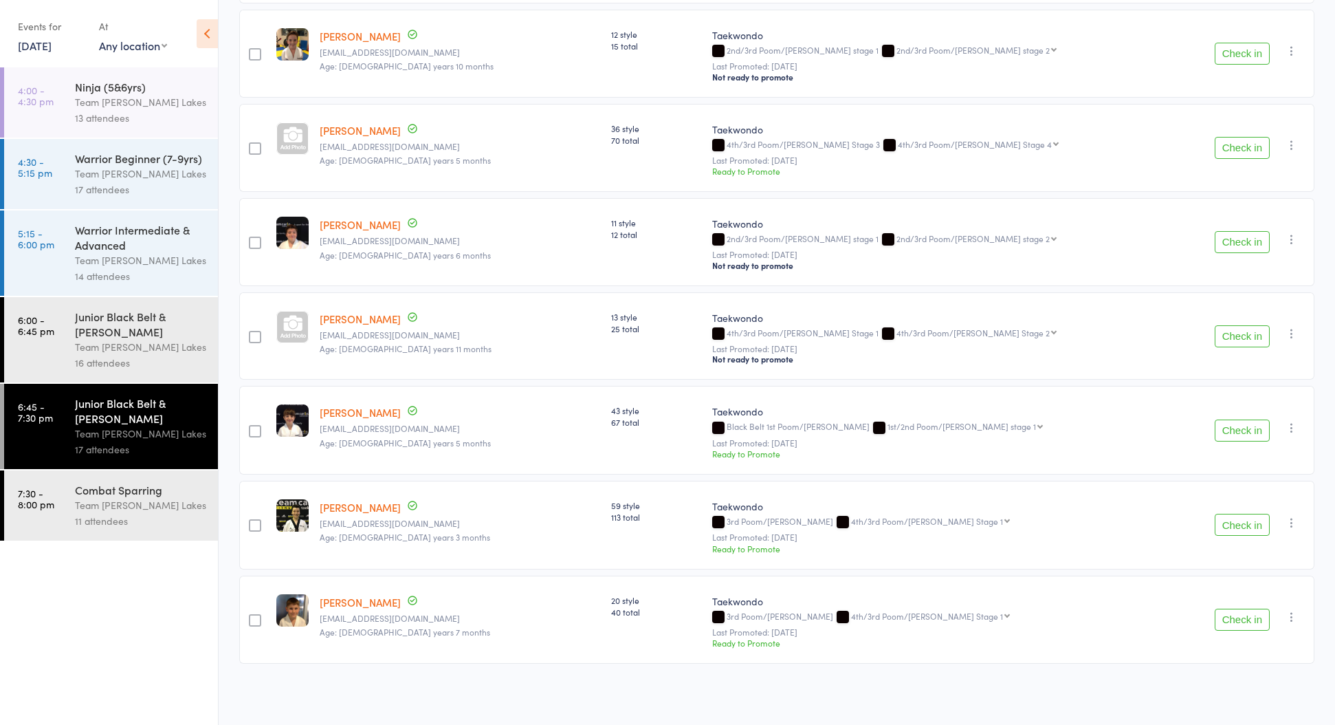
scroll to position [690, 0]
